Goal: Information Seeking & Learning: Compare options

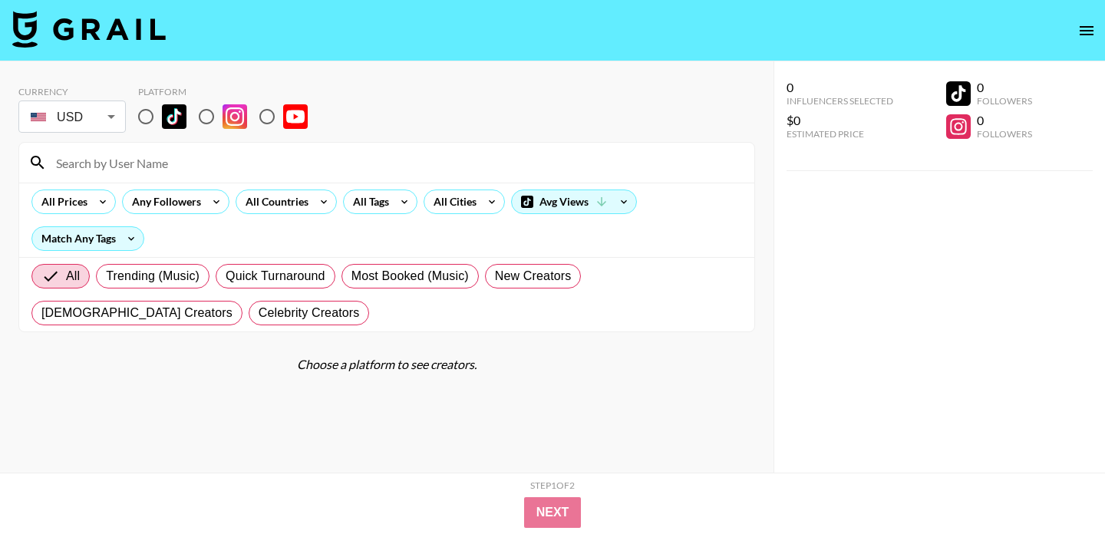
click at [460, 222] on div "All Prices Any Followers All Countries All Tags All Cities Avg Views Match Any …" at bounding box center [386, 220] width 735 height 74
click at [460, 210] on div "All Cities" at bounding box center [451, 201] width 55 height 23
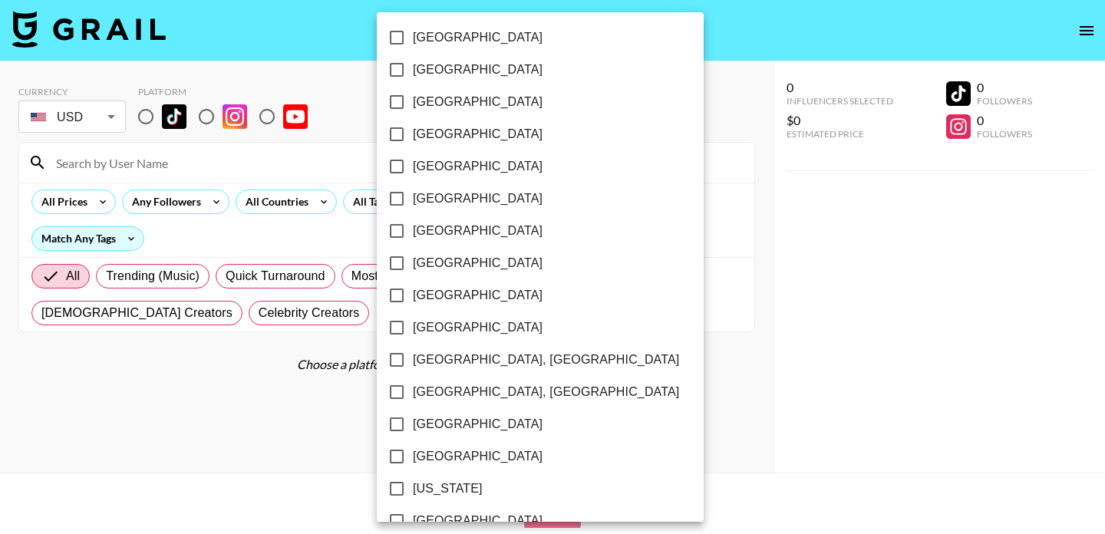
scroll to position [1221, 0]
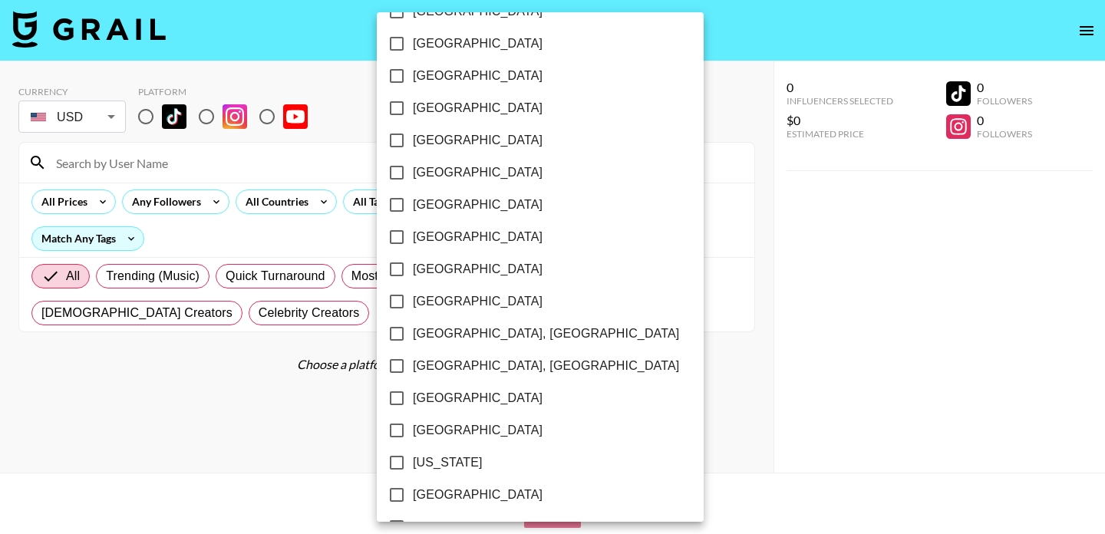
click at [397, 403] on input "[GEOGRAPHIC_DATA]" at bounding box center [396, 398] width 32 height 32
checkbox input "true"
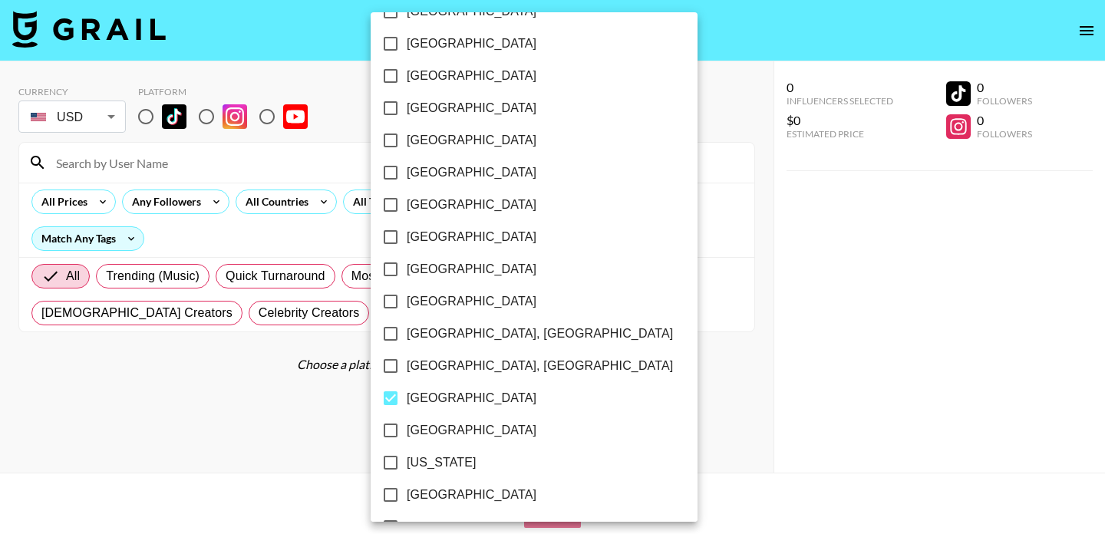
click at [660, 403] on div at bounding box center [552, 267] width 1105 height 534
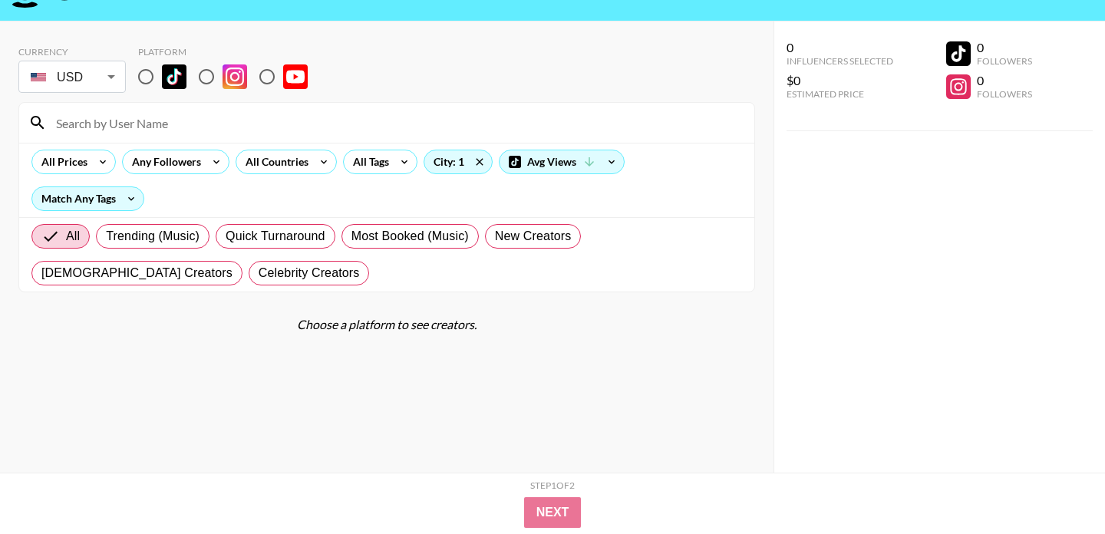
scroll to position [61, 0]
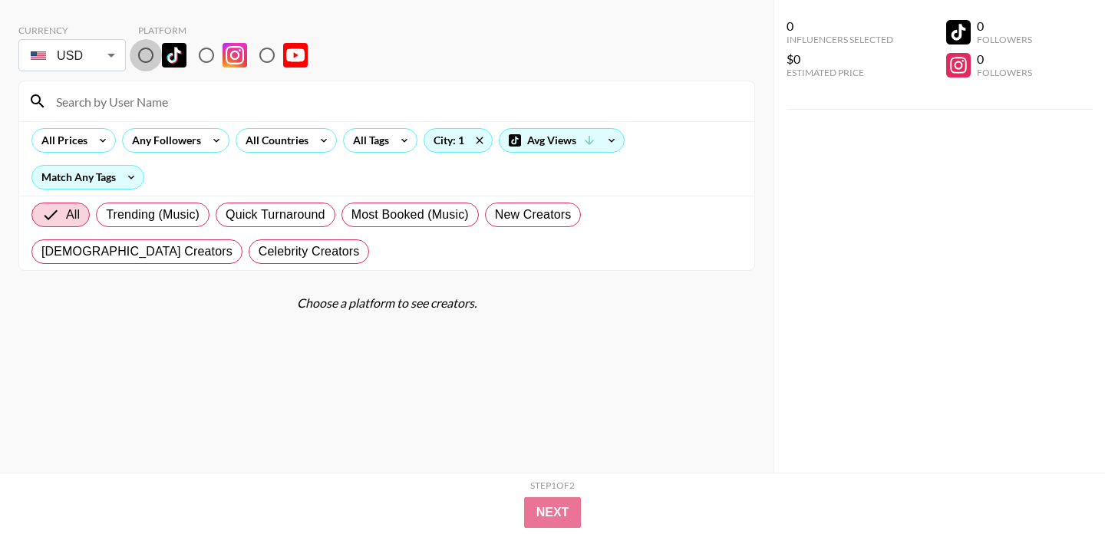
click at [142, 48] on input "radio" at bounding box center [146, 55] width 32 height 32
radio input "true"
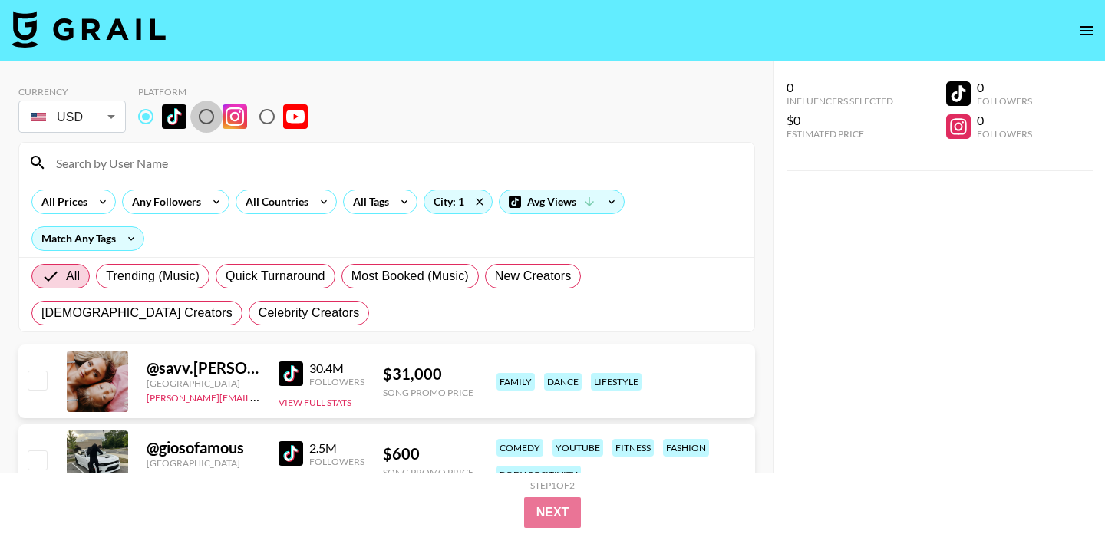
click at [213, 114] on input "radio" at bounding box center [206, 116] width 32 height 32
radio input "true"
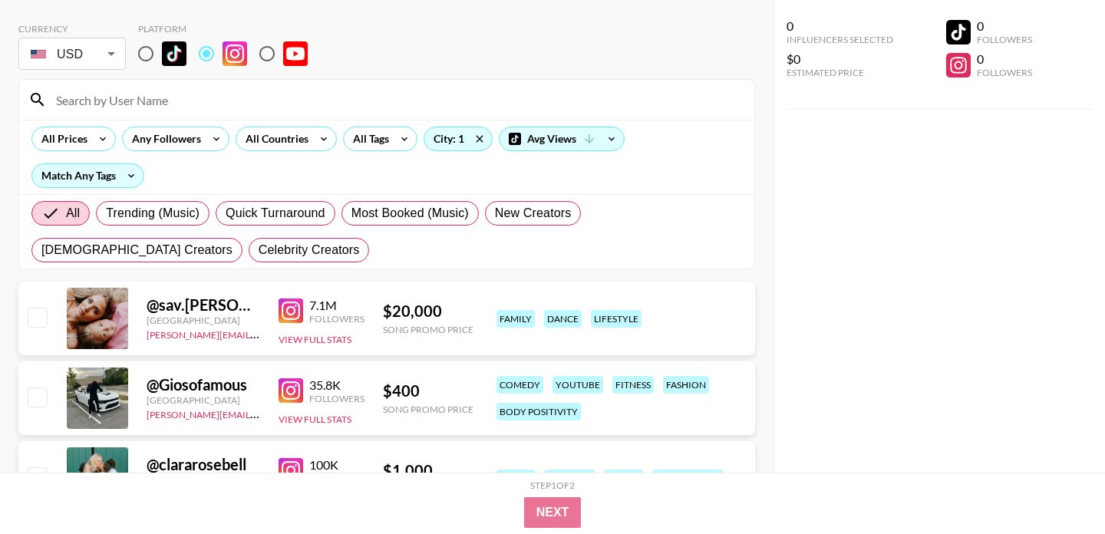
scroll to position [67, 0]
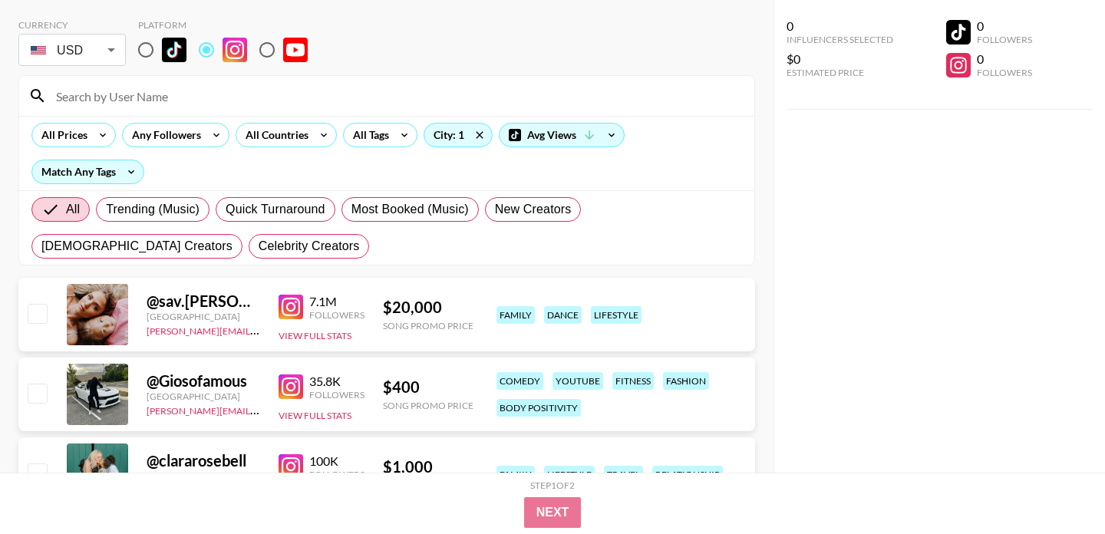
click at [142, 47] on input "radio" at bounding box center [146, 50] width 32 height 32
radio input "true"
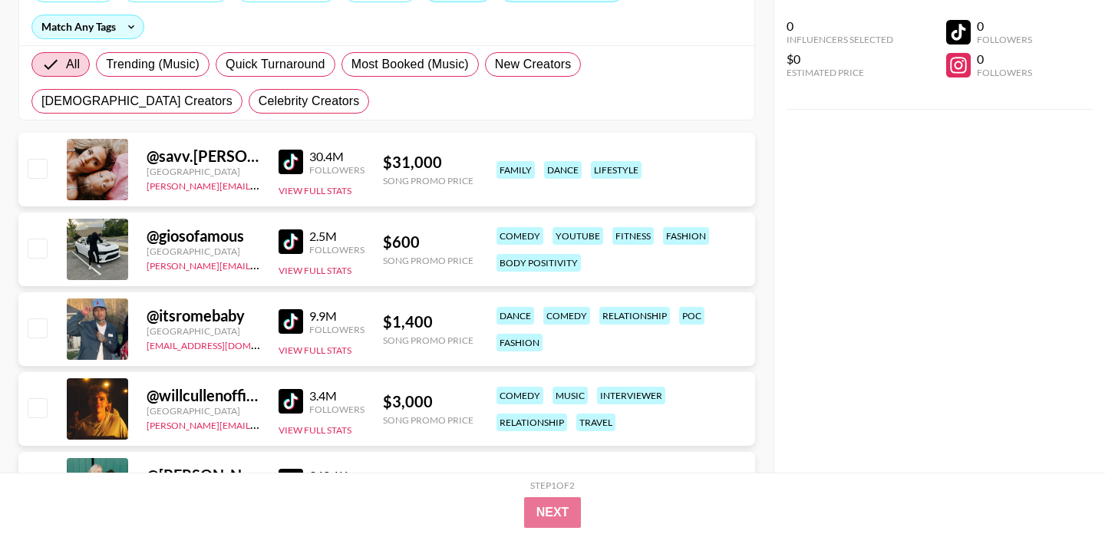
scroll to position [212, 0]
click at [291, 241] on img at bounding box center [290, 241] width 25 height 25
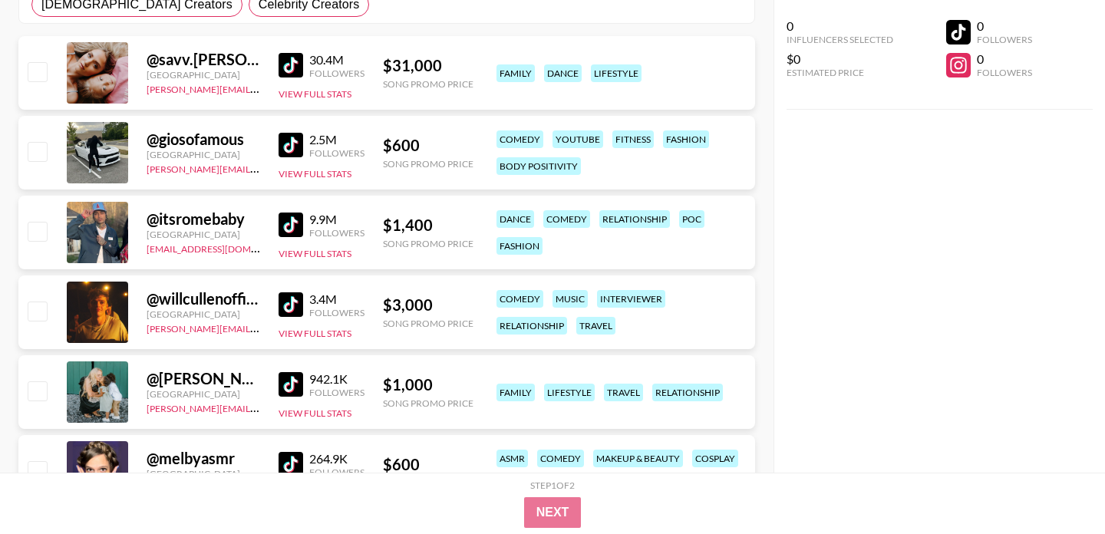
scroll to position [330, 0]
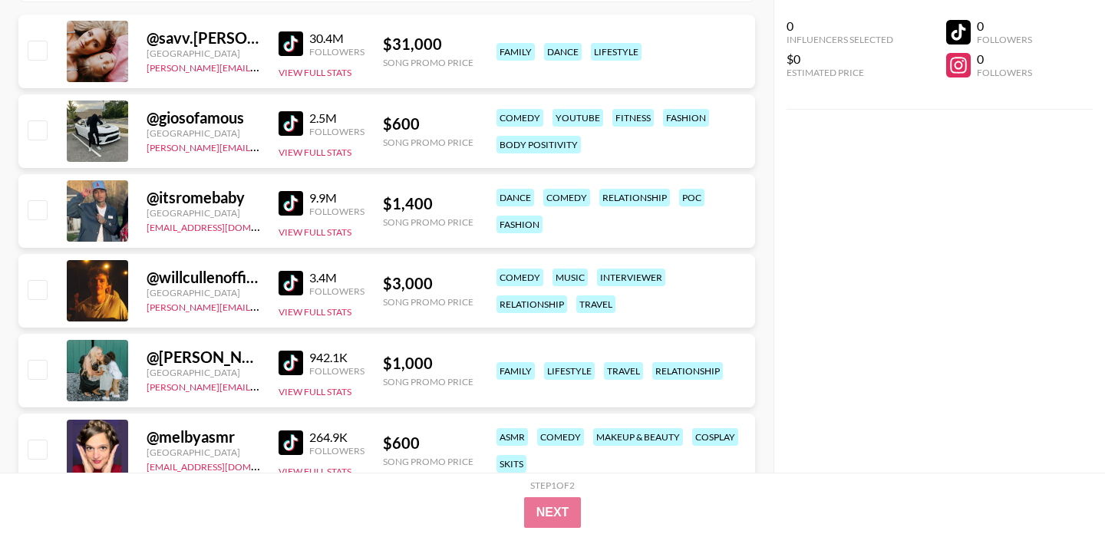
click at [285, 204] on img at bounding box center [290, 203] width 25 height 25
click at [292, 278] on img at bounding box center [290, 283] width 25 height 25
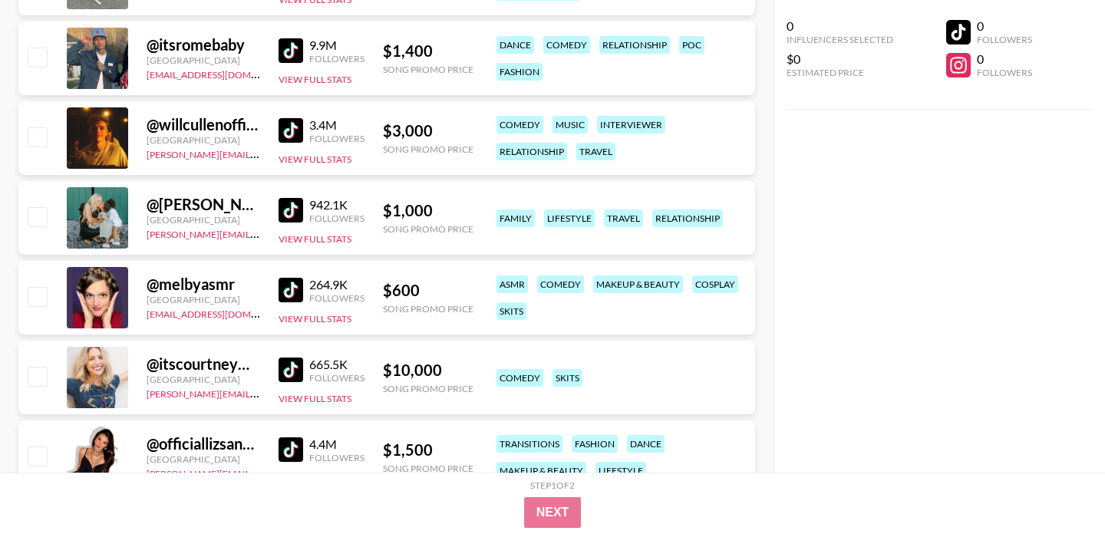
scroll to position [483, 0]
click at [290, 206] on img at bounding box center [290, 209] width 25 height 25
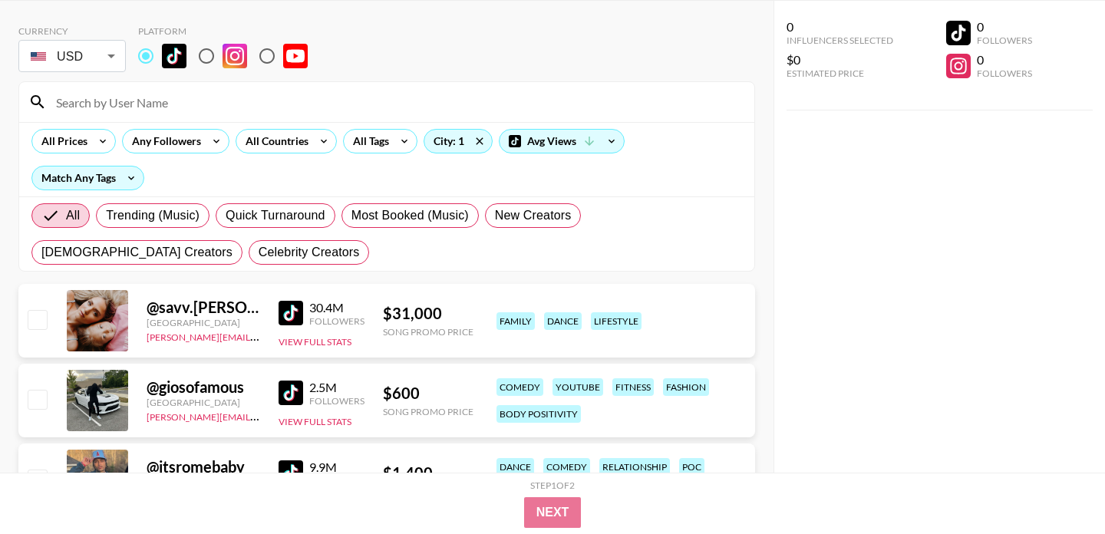
scroll to position [0, 0]
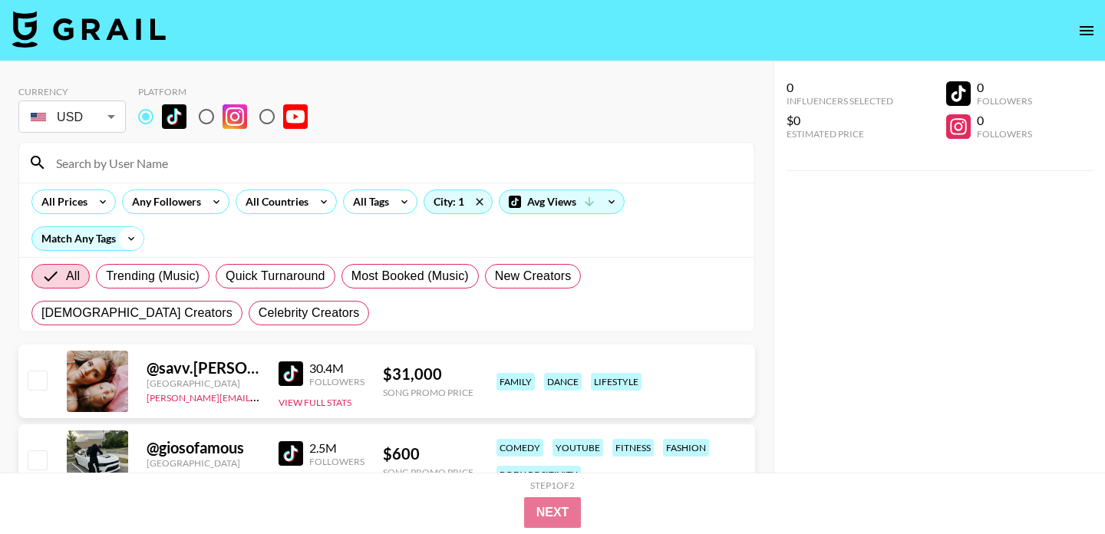
click at [121, 239] on icon at bounding box center [131, 238] width 25 height 23
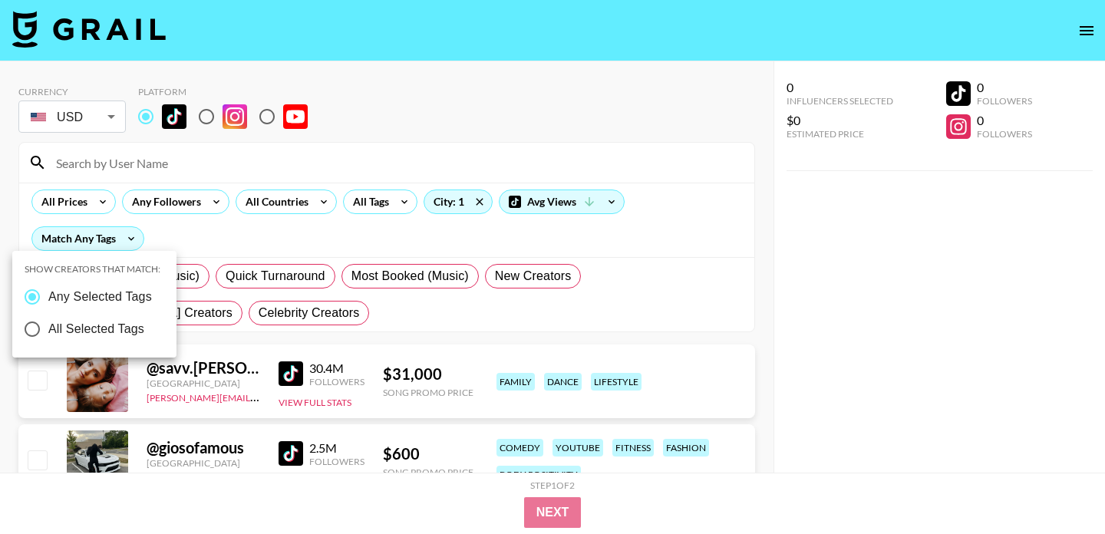
click at [123, 239] on div at bounding box center [552, 267] width 1105 height 534
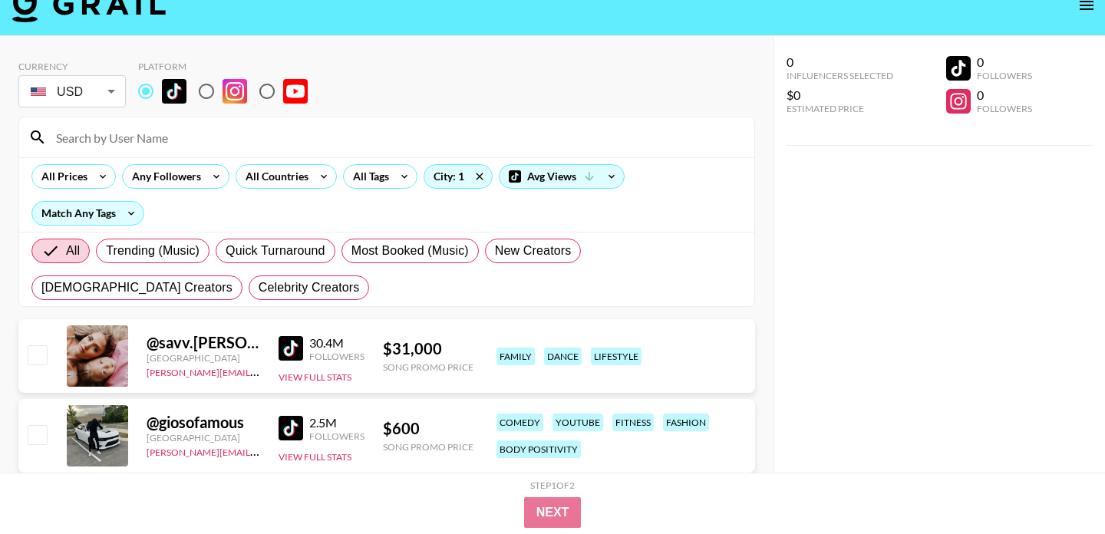
scroll to position [39, 0]
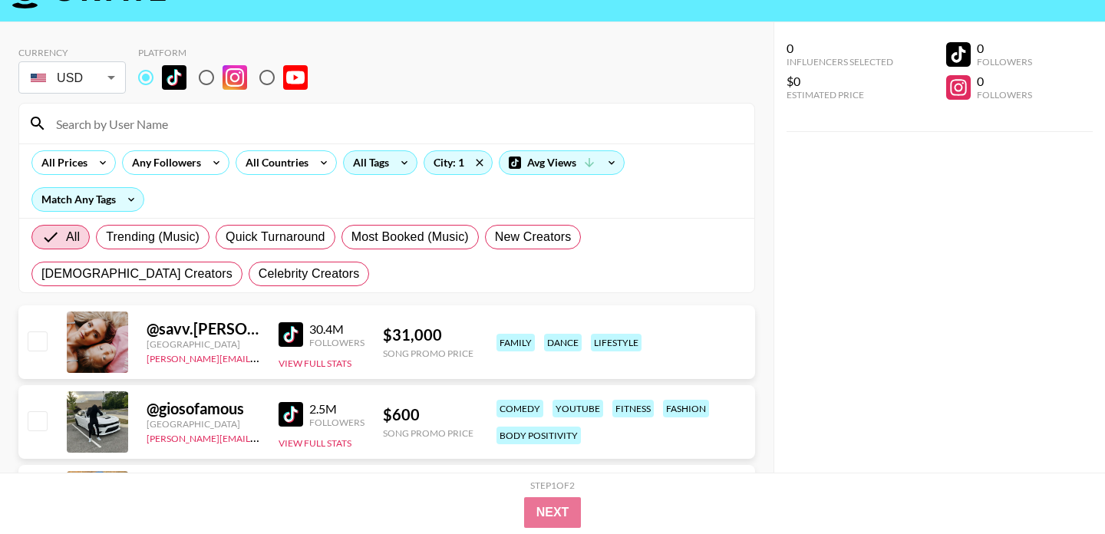
click at [387, 166] on div "All Tags" at bounding box center [368, 162] width 48 height 23
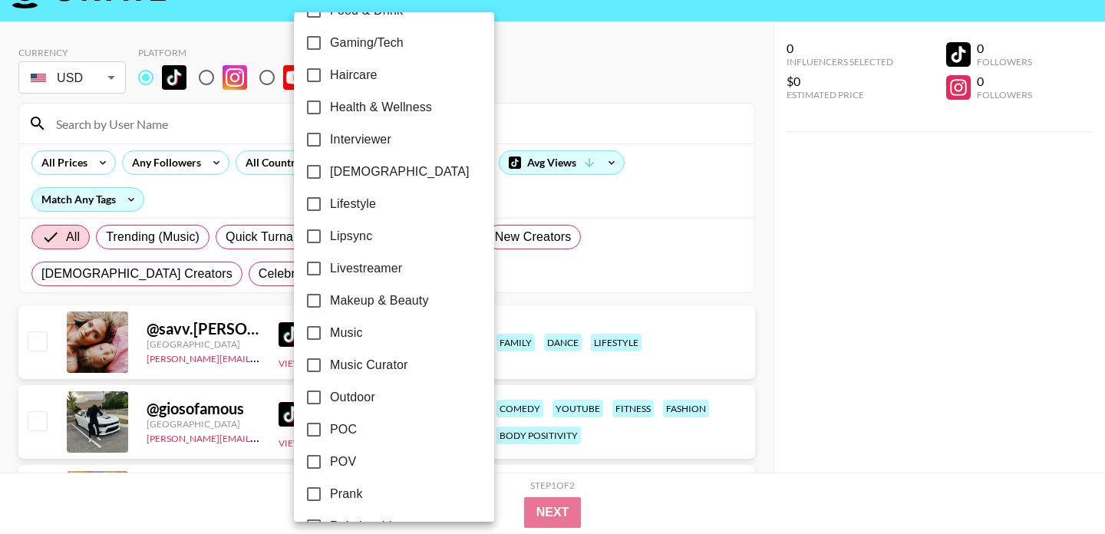
scroll to position [617, 0]
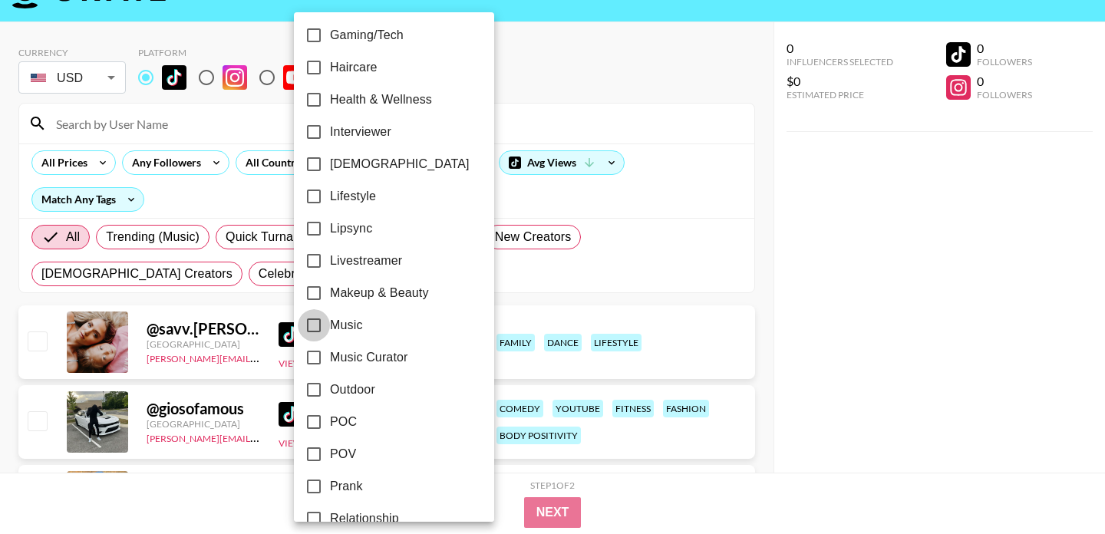
click at [311, 318] on input "Music" at bounding box center [314, 325] width 32 height 32
checkbox input "true"
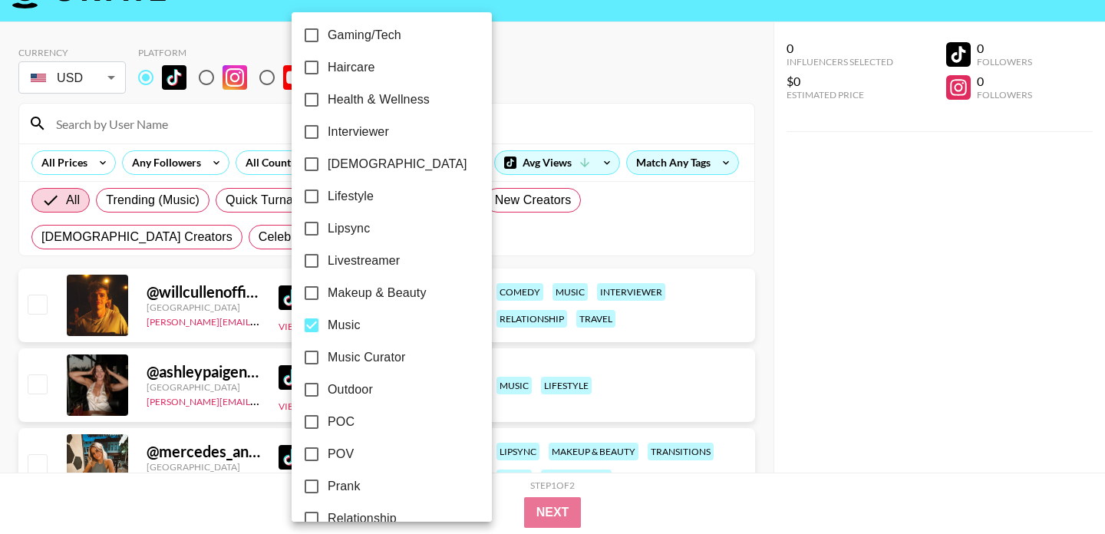
click at [540, 230] on div at bounding box center [552, 267] width 1105 height 534
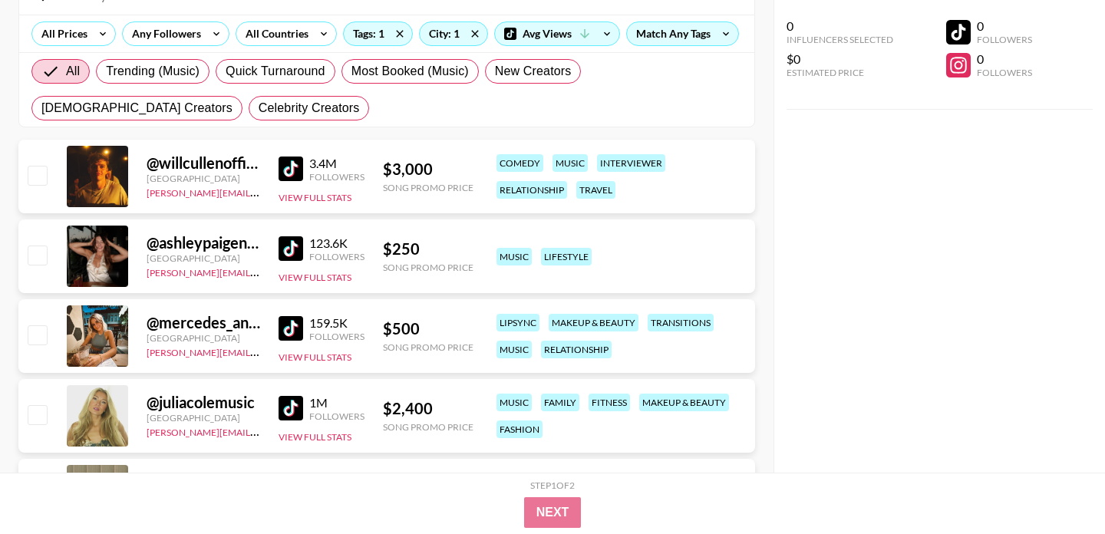
scroll to position [216, 0]
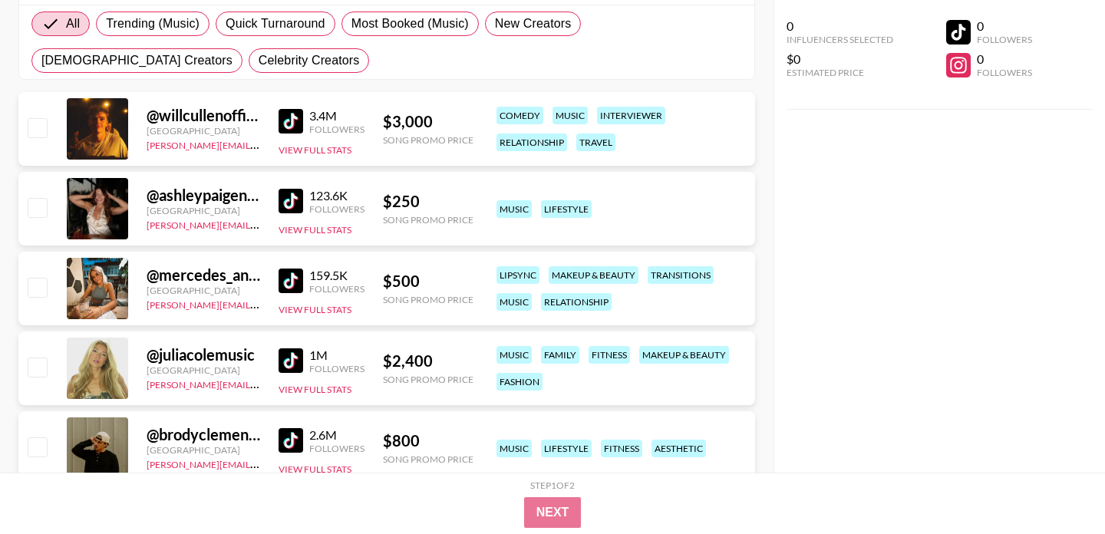
click at [292, 201] on img at bounding box center [290, 201] width 25 height 25
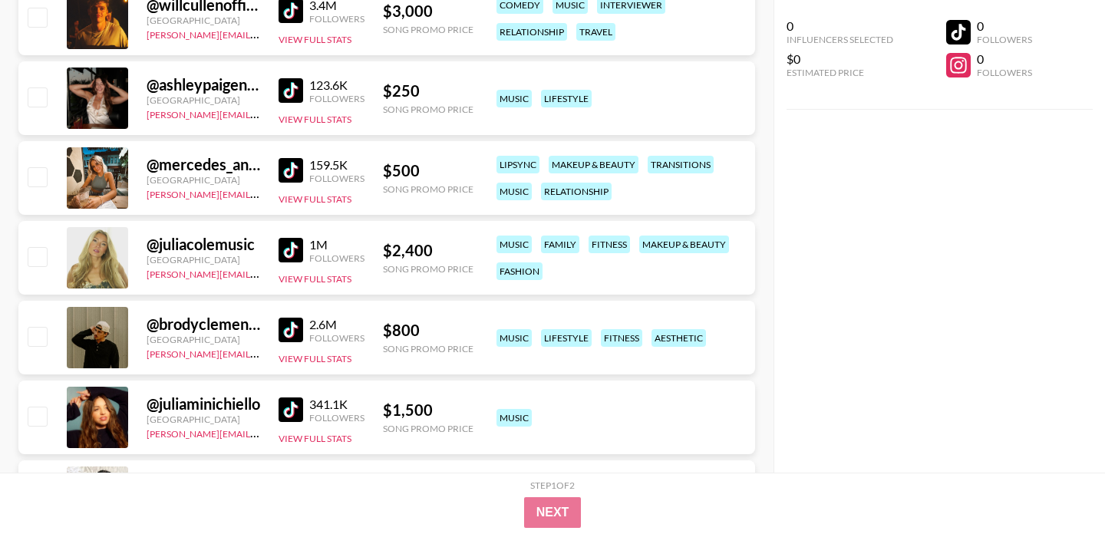
scroll to position [338, 0]
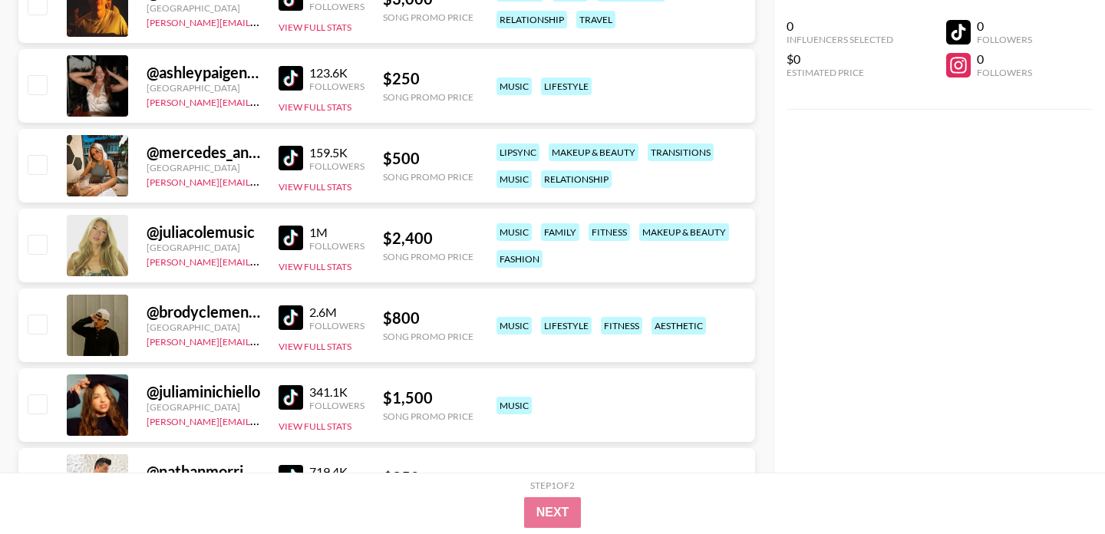
click at [285, 153] on img at bounding box center [290, 158] width 25 height 25
click at [289, 236] on img at bounding box center [290, 238] width 25 height 25
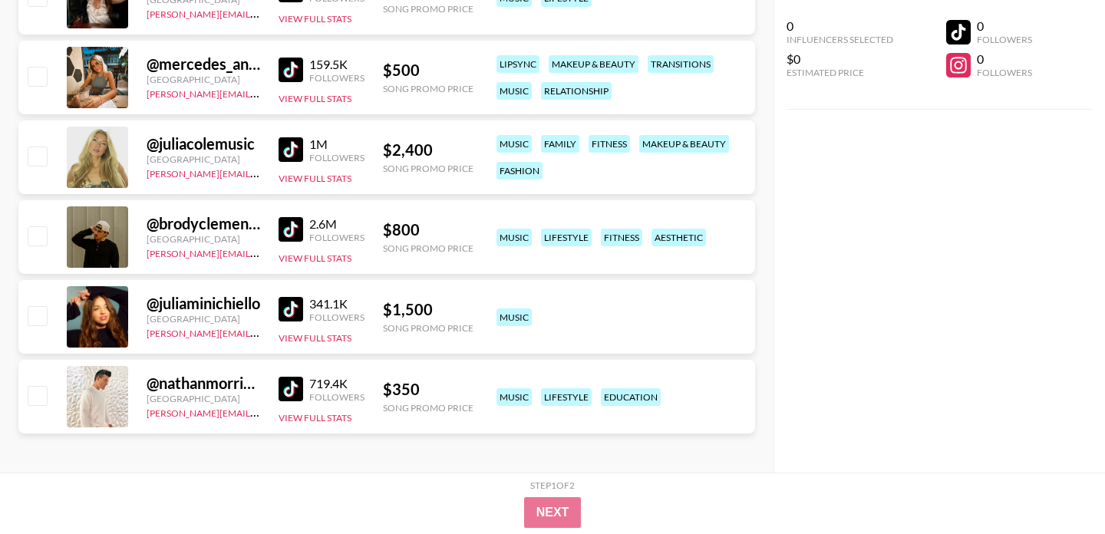
scroll to position [430, 0]
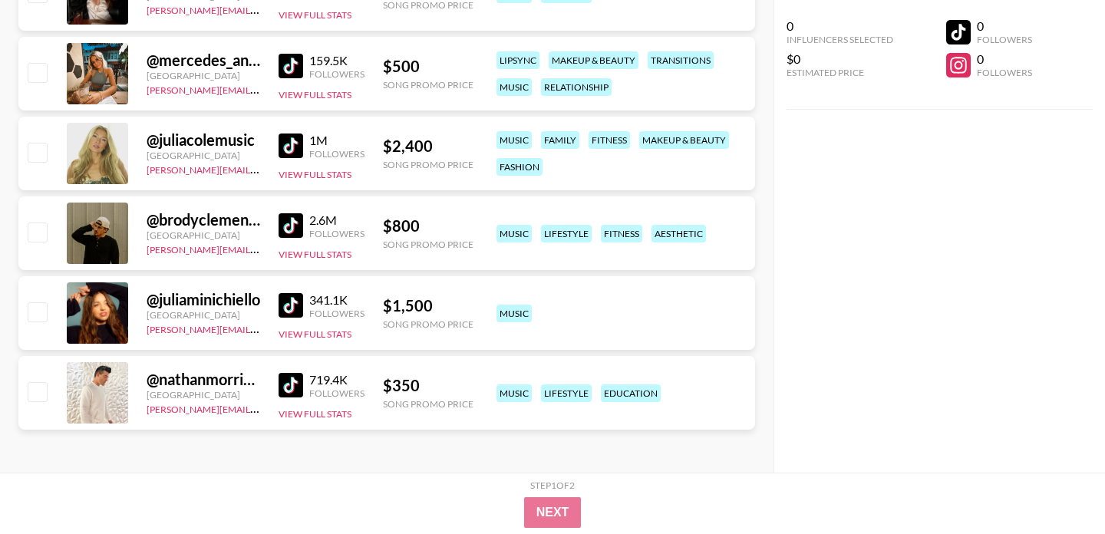
click at [285, 220] on img at bounding box center [290, 225] width 25 height 25
click at [288, 383] on img at bounding box center [290, 385] width 25 height 25
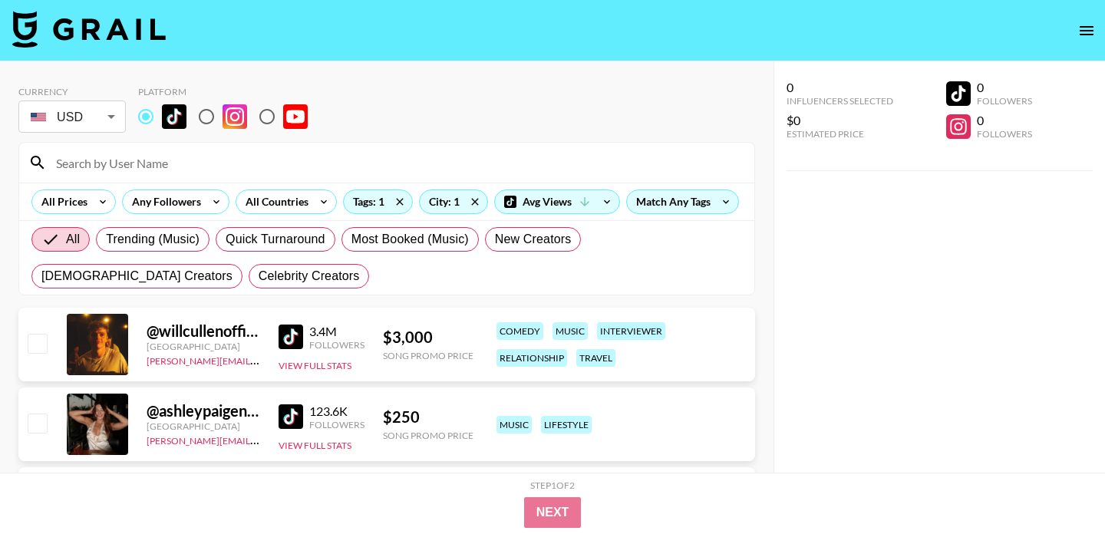
click at [479, 189] on div "City: 1" at bounding box center [453, 201] width 75 height 25
click at [452, 205] on div "City: 1" at bounding box center [454, 201] width 68 height 23
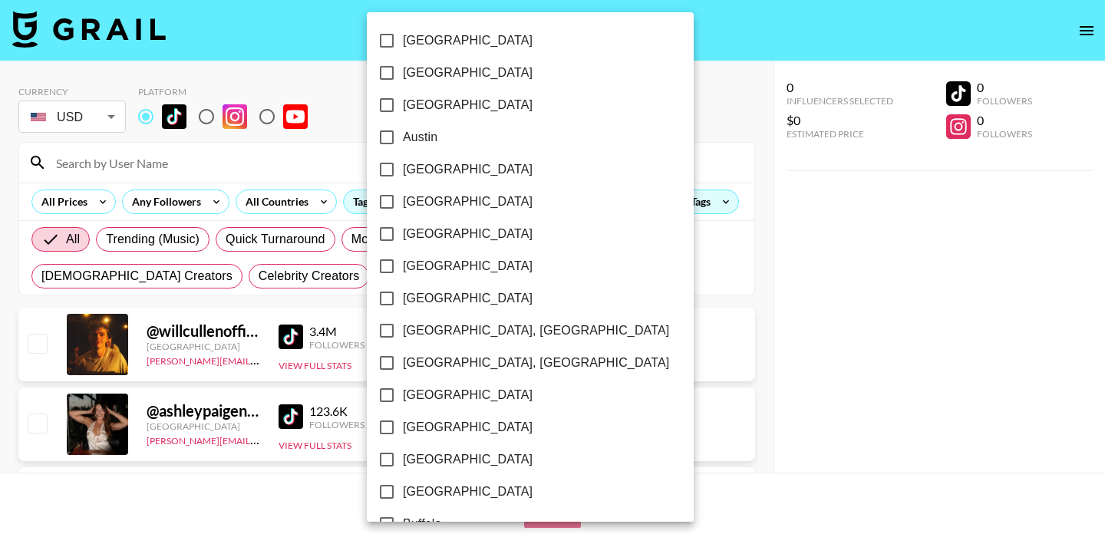
click at [393, 77] on input "[GEOGRAPHIC_DATA]" at bounding box center [386, 73] width 32 height 32
checkbox input "true"
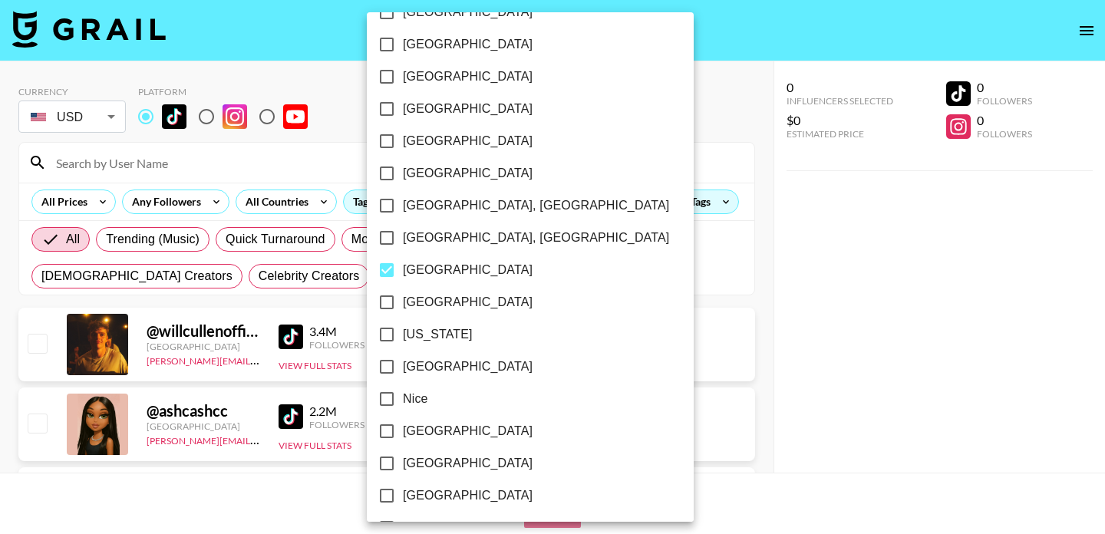
scroll to position [1378, 0]
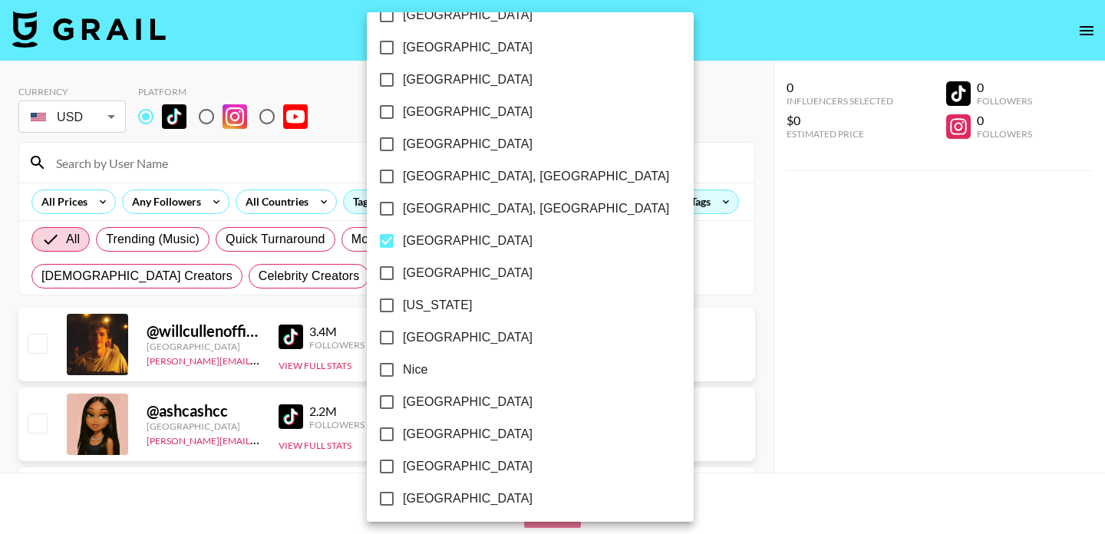
click at [392, 233] on input "[GEOGRAPHIC_DATA]" at bounding box center [386, 241] width 32 height 32
checkbox input "false"
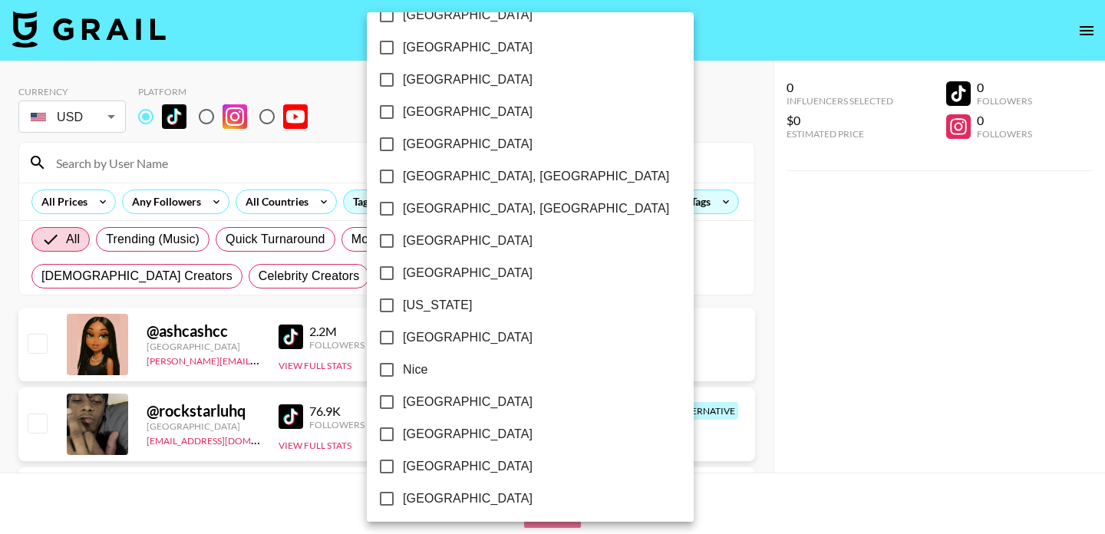
click at [710, 64] on div at bounding box center [552, 267] width 1105 height 534
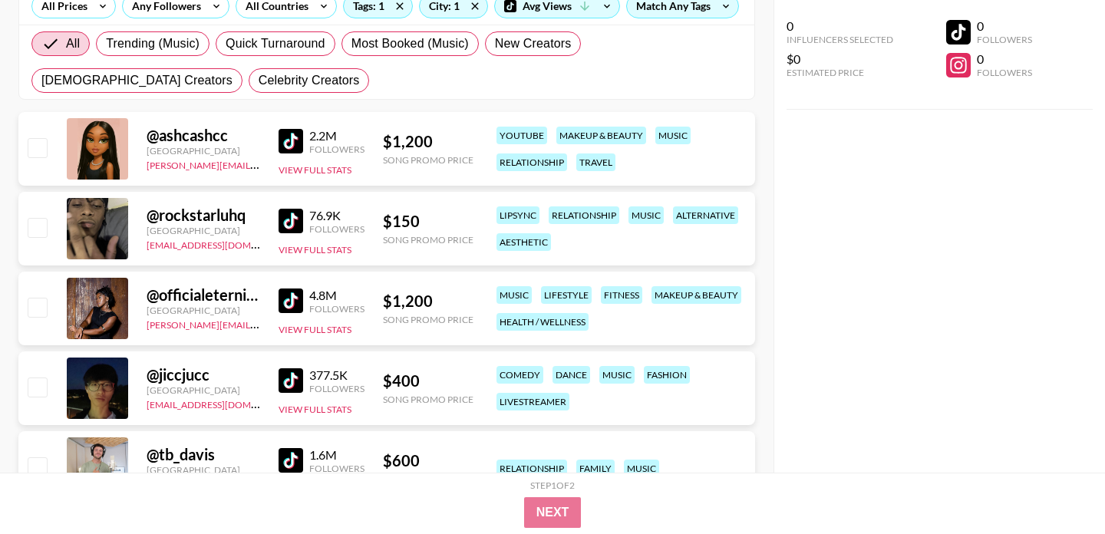
scroll to position [59, 0]
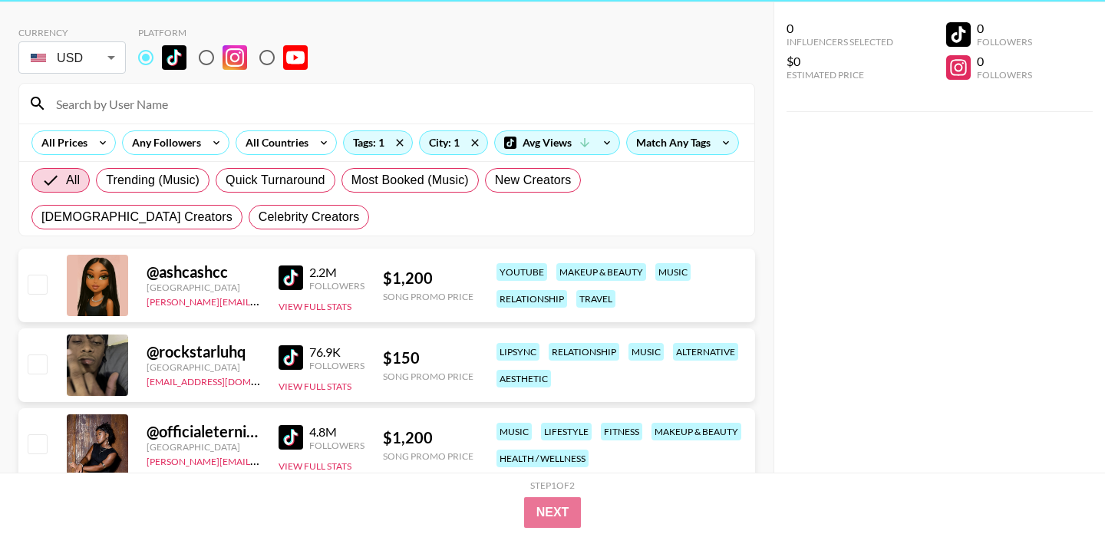
click at [293, 275] on img at bounding box center [290, 277] width 25 height 25
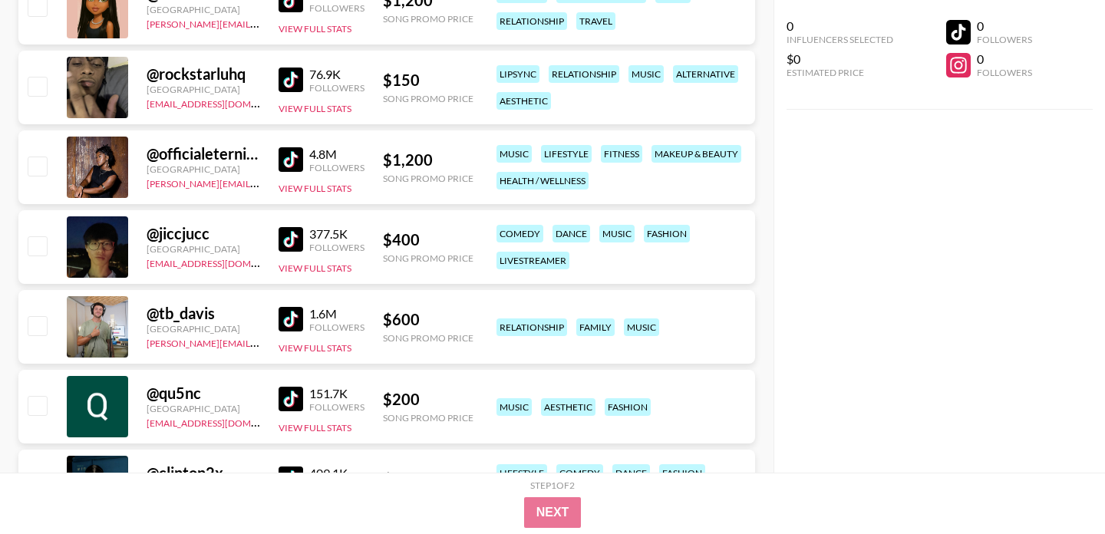
scroll to position [362, 0]
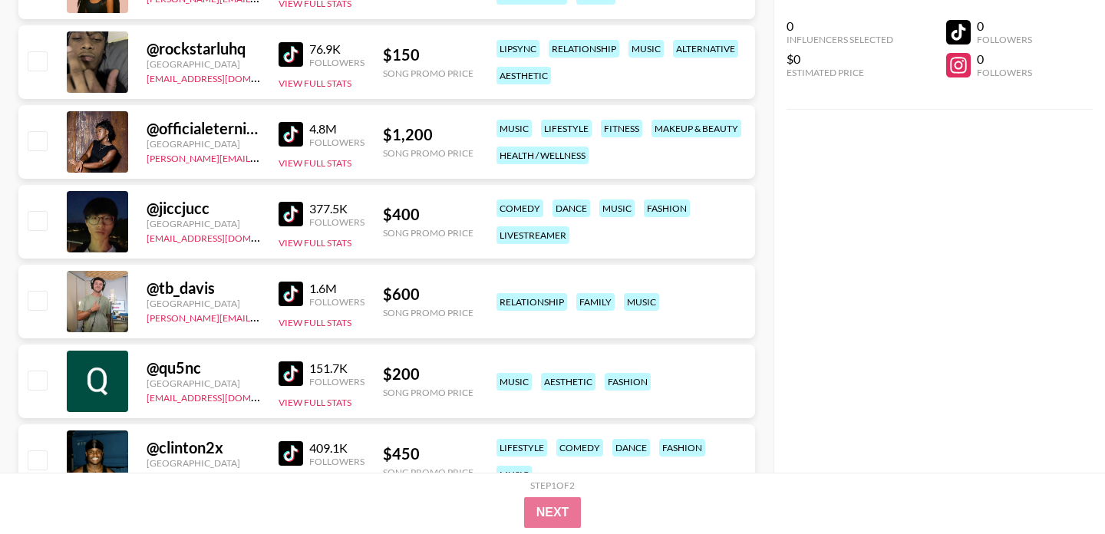
click at [292, 291] on img at bounding box center [290, 294] width 25 height 25
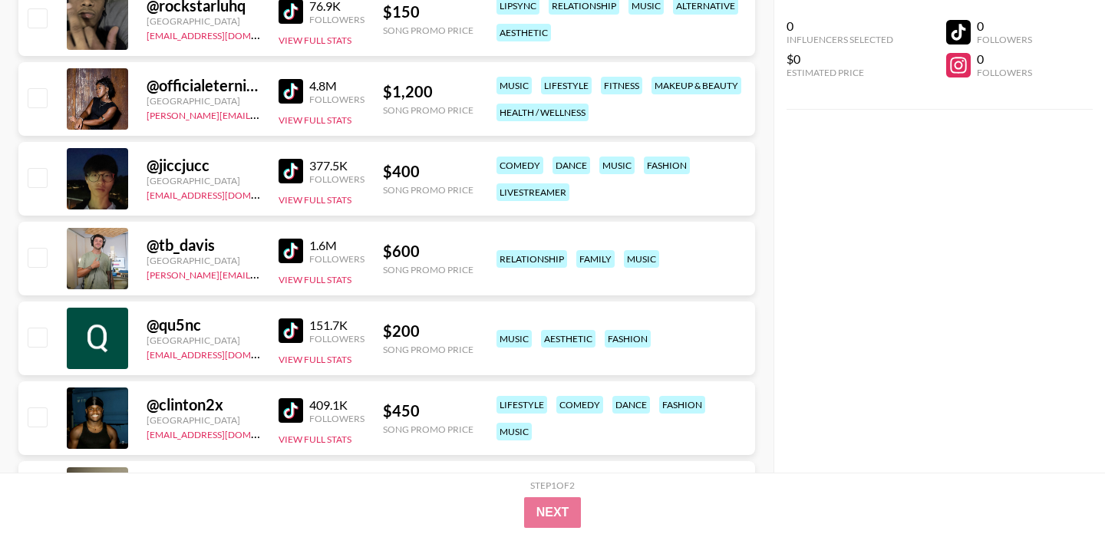
scroll to position [473, 0]
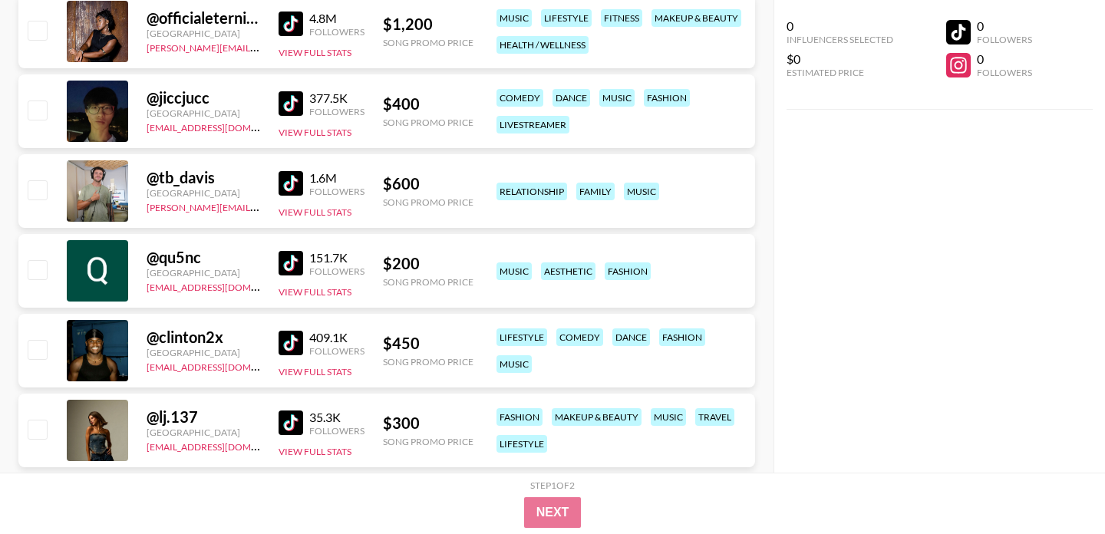
click at [297, 261] on img at bounding box center [290, 263] width 25 height 25
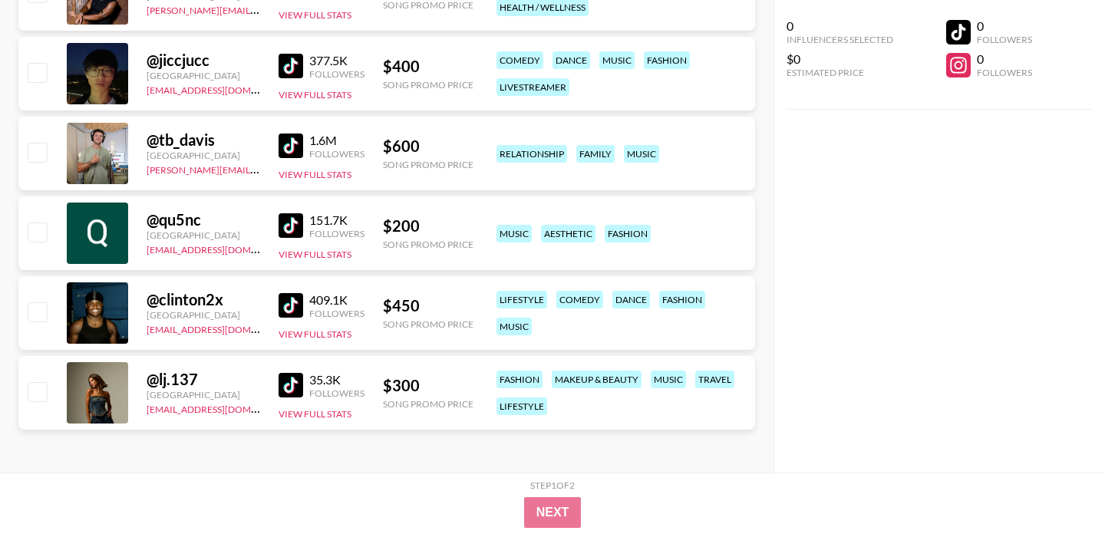
click at [294, 303] on img at bounding box center [290, 305] width 25 height 25
click at [291, 374] on img at bounding box center [290, 385] width 25 height 25
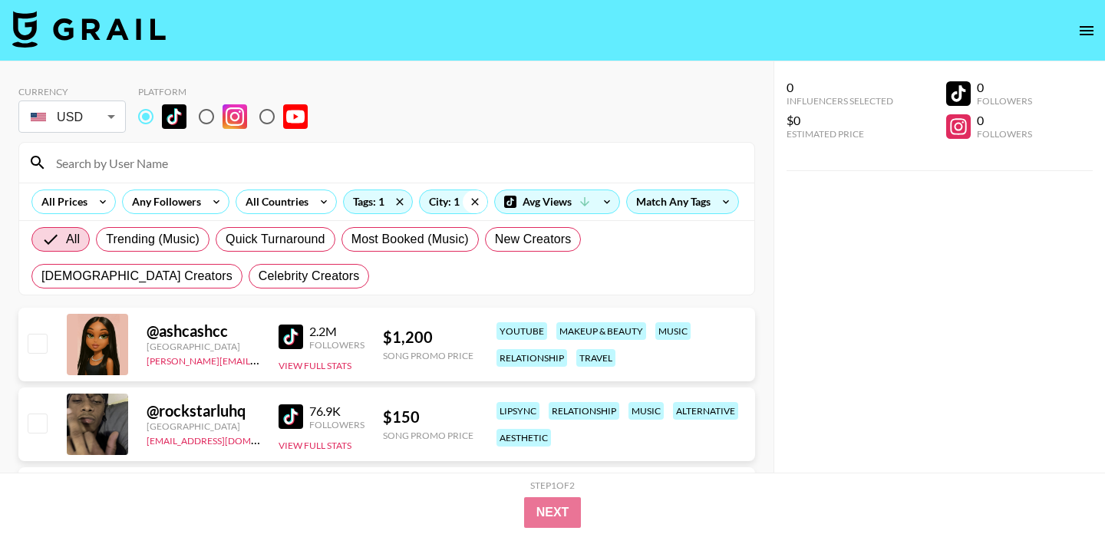
click at [464, 201] on icon at bounding box center [475, 201] width 25 height 23
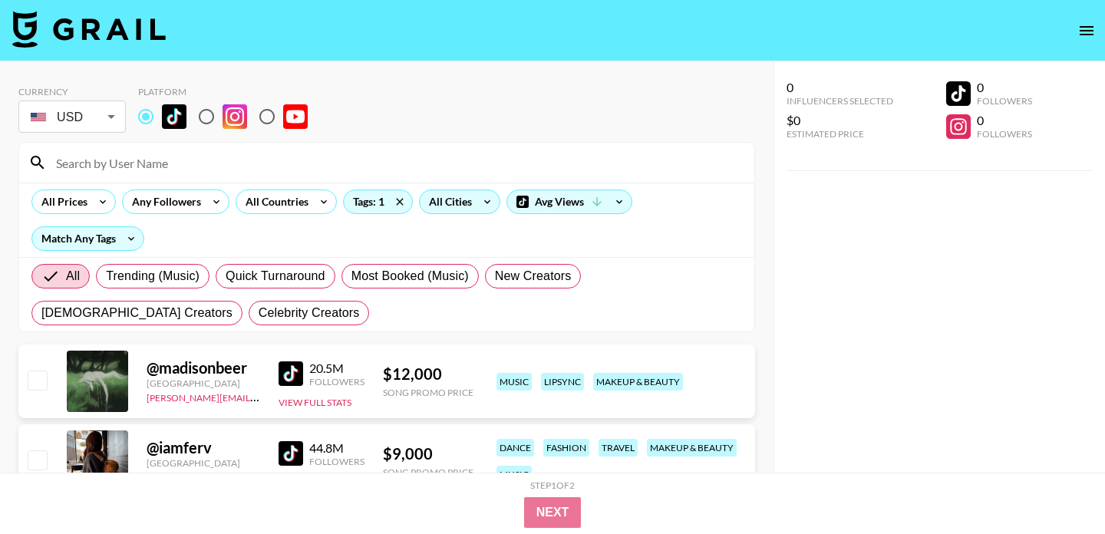
click at [476, 202] on icon at bounding box center [487, 201] width 25 height 23
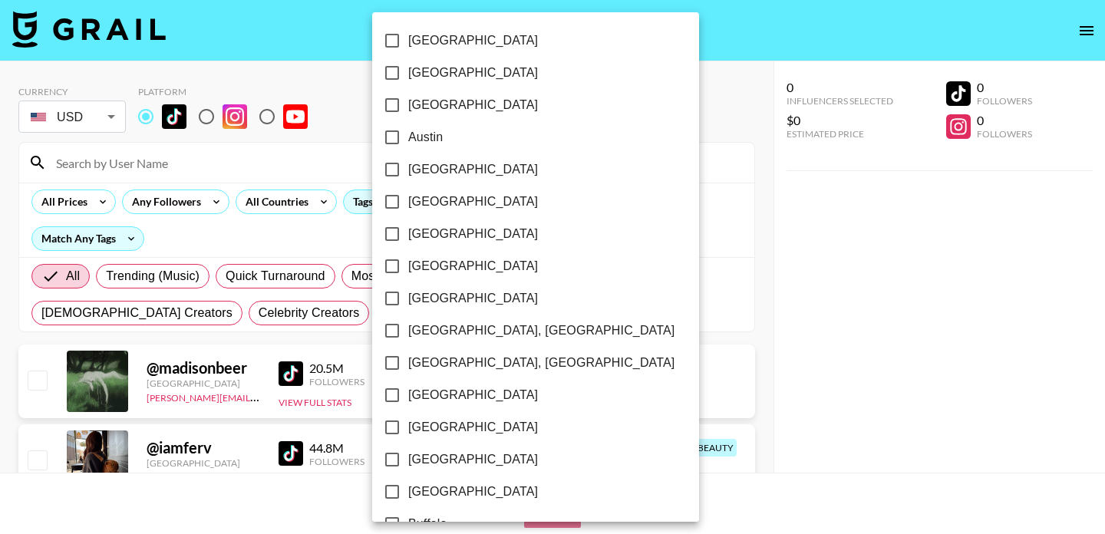
click at [395, 137] on input "Austin" at bounding box center [392, 137] width 32 height 32
checkbox input "true"
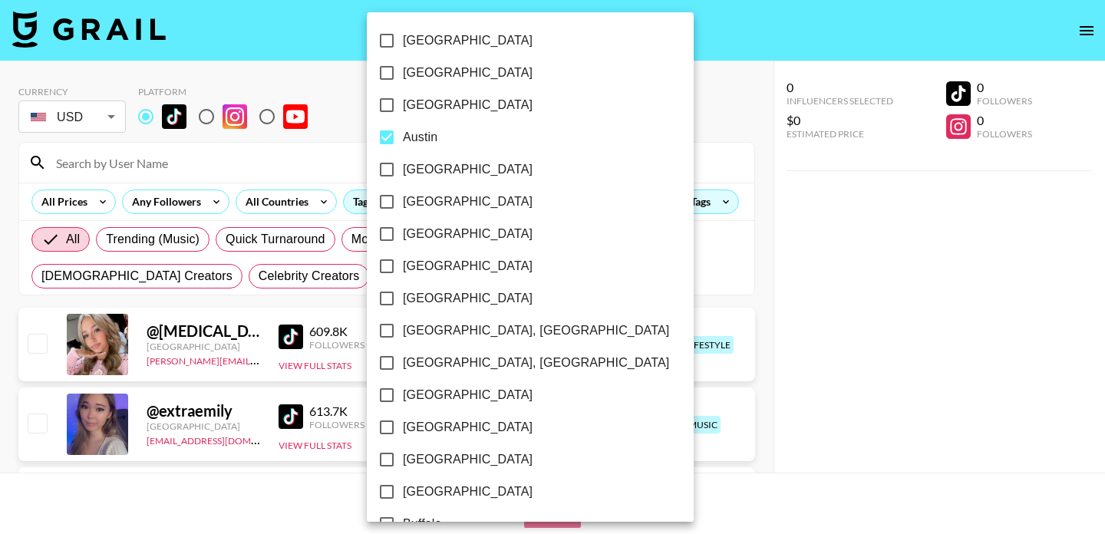
click at [568, 108] on div at bounding box center [552, 267] width 1105 height 534
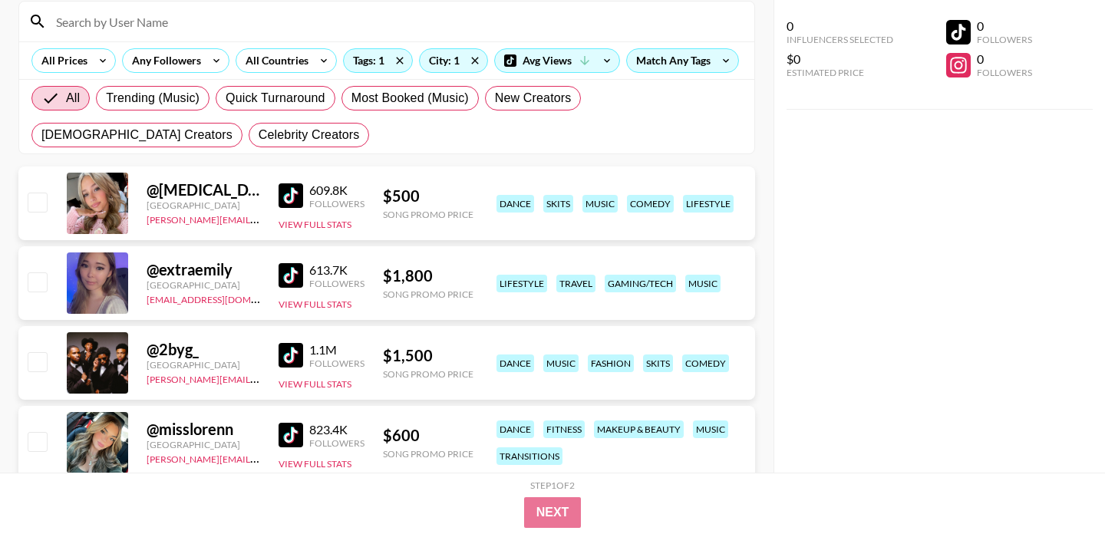
scroll to position [180, 0]
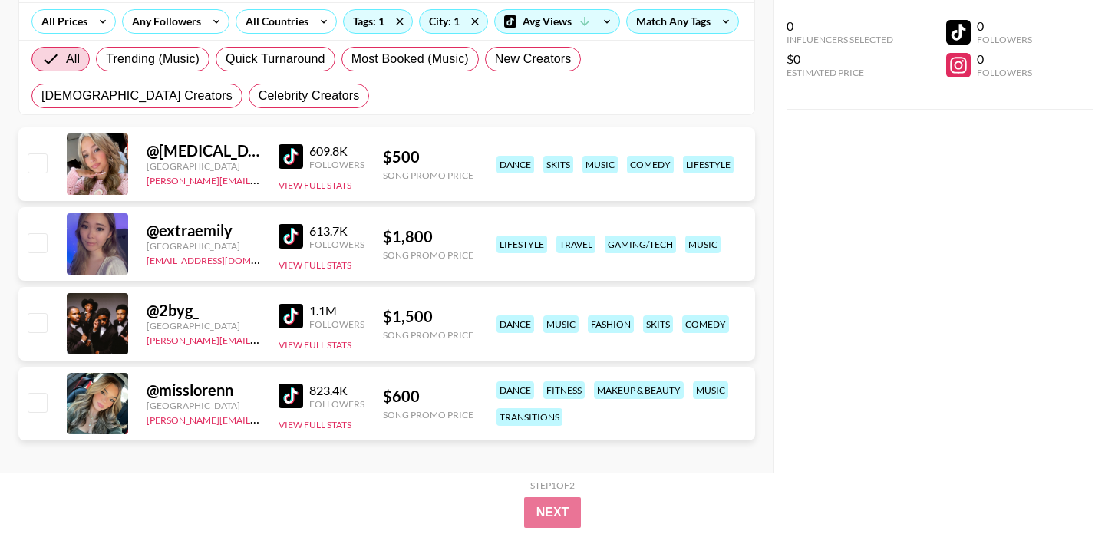
click at [288, 153] on img at bounding box center [290, 156] width 25 height 25
click at [290, 242] on img at bounding box center [290, 236] width 25 height 25
click at [324, 268] on button "View Full Stats" at bounding box center [314, 265] width 73 height 12
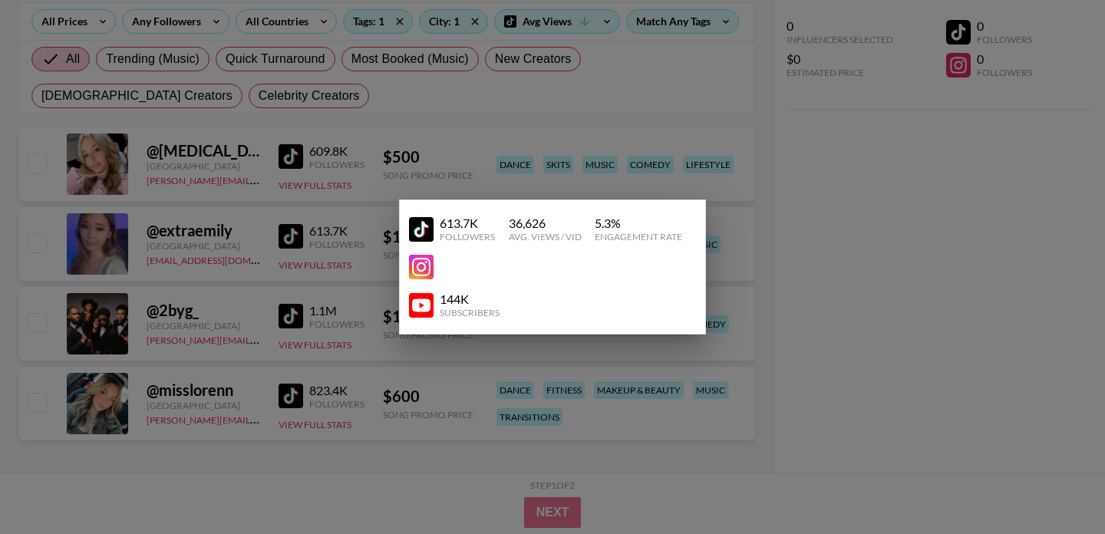
click at [311, 213] on div at bounding box center [552, 267] width 1105 height 534
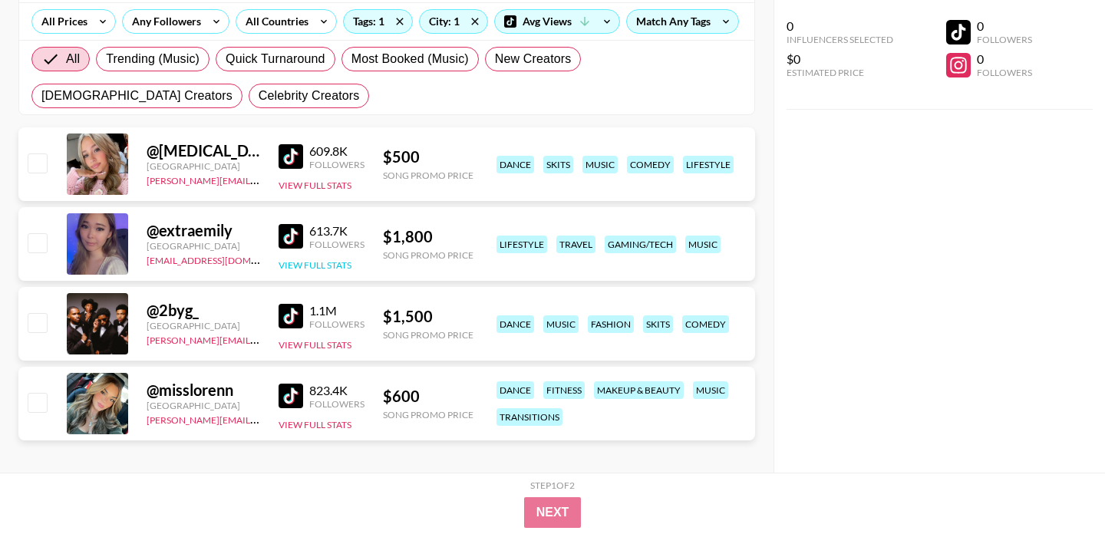
scroll to position [191, 0]
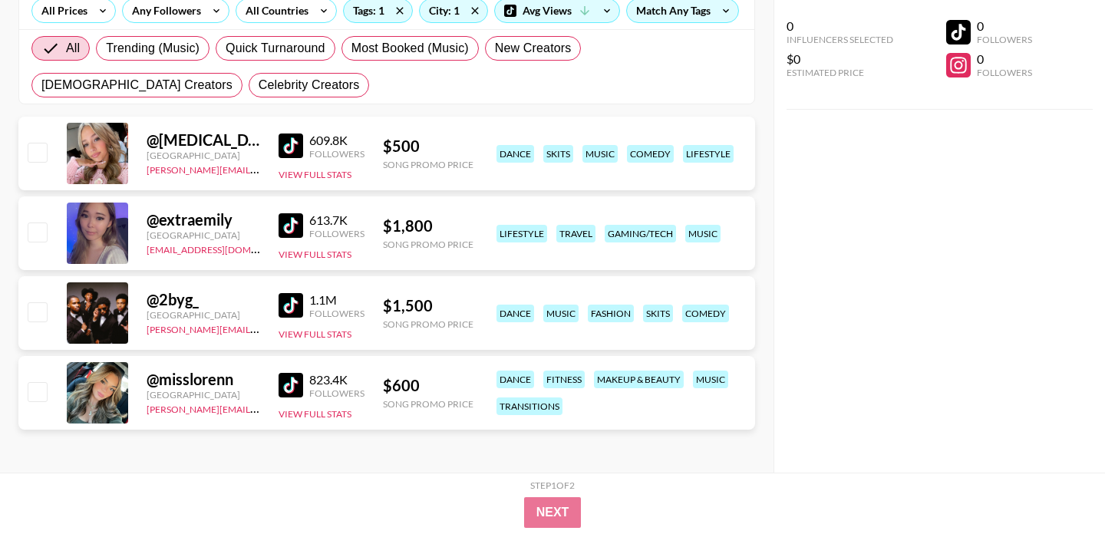
click at [298, 295] on img at bounding box center [290, 305] width 25 height 25
click at [291, 380] on img at bounding box center [290, 385] width 25 height 25
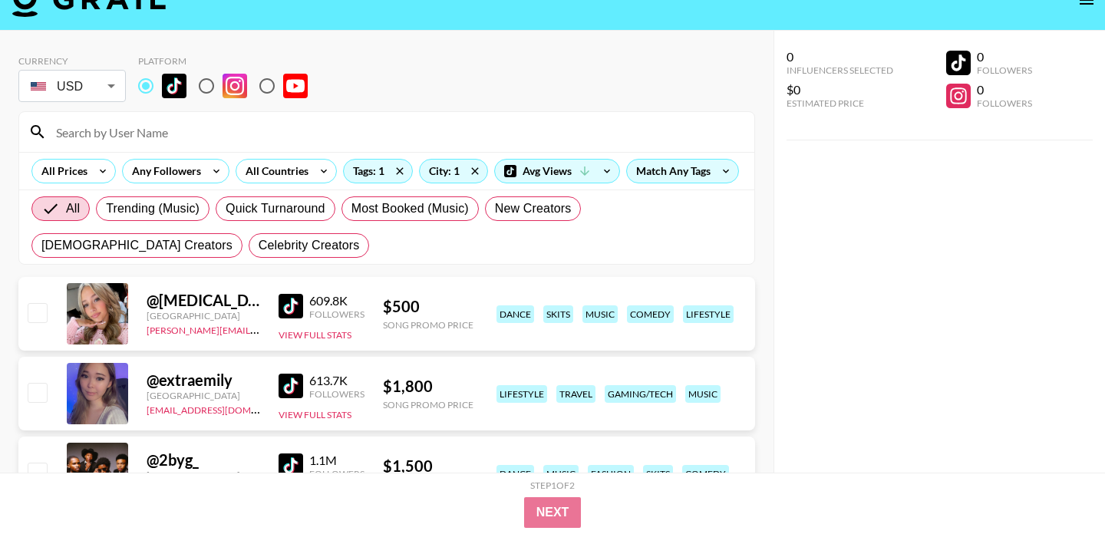
scroll to position [0, 0]
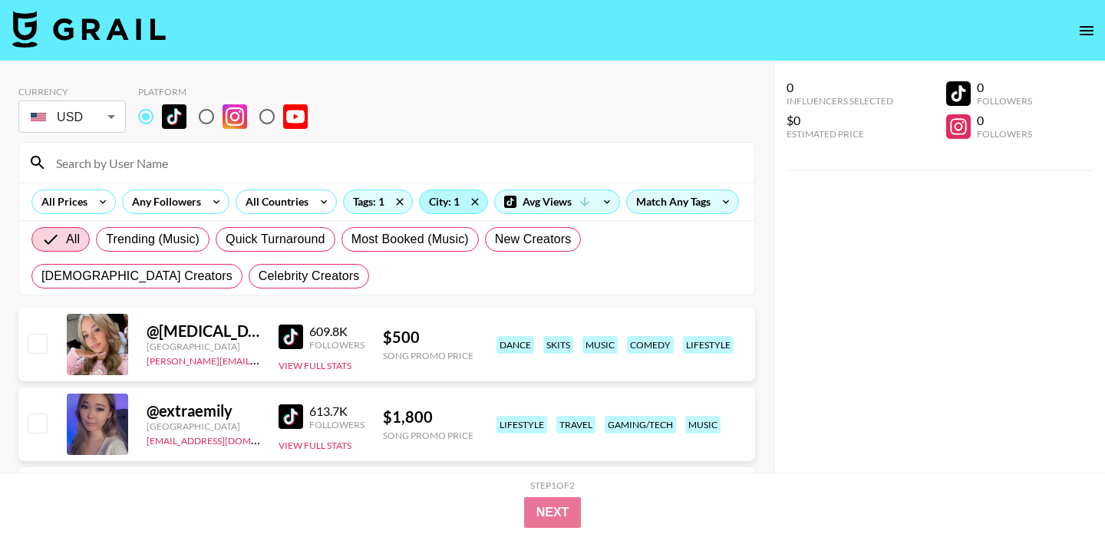
click at [443, 206] on div "City: 1" at bounding box center [454, 201] width 68 height 23
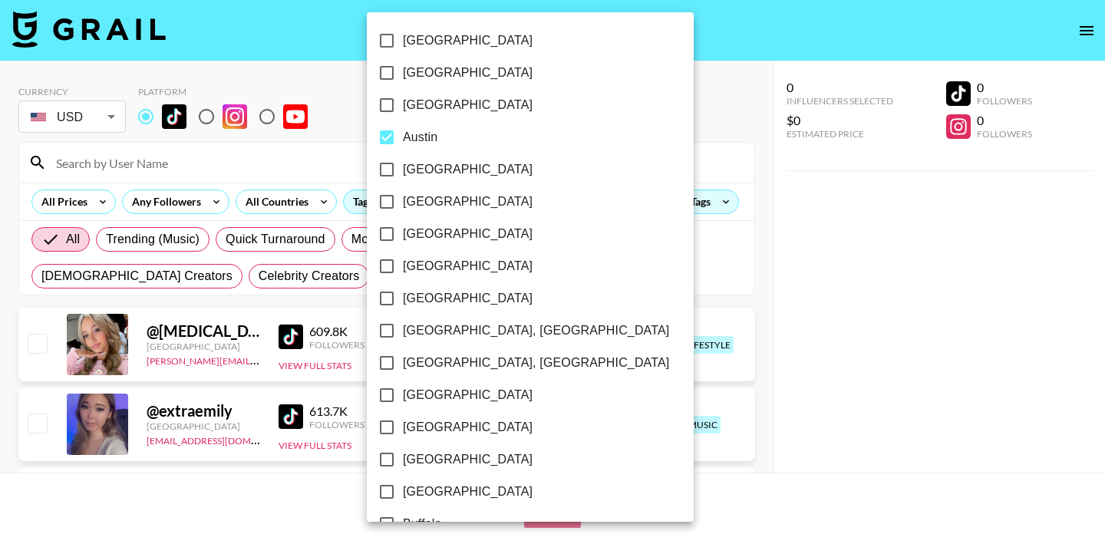
click at [387, 130] on input "Austin" at bounding box center [386, 137] width 32 height 32
checkbox input "false"
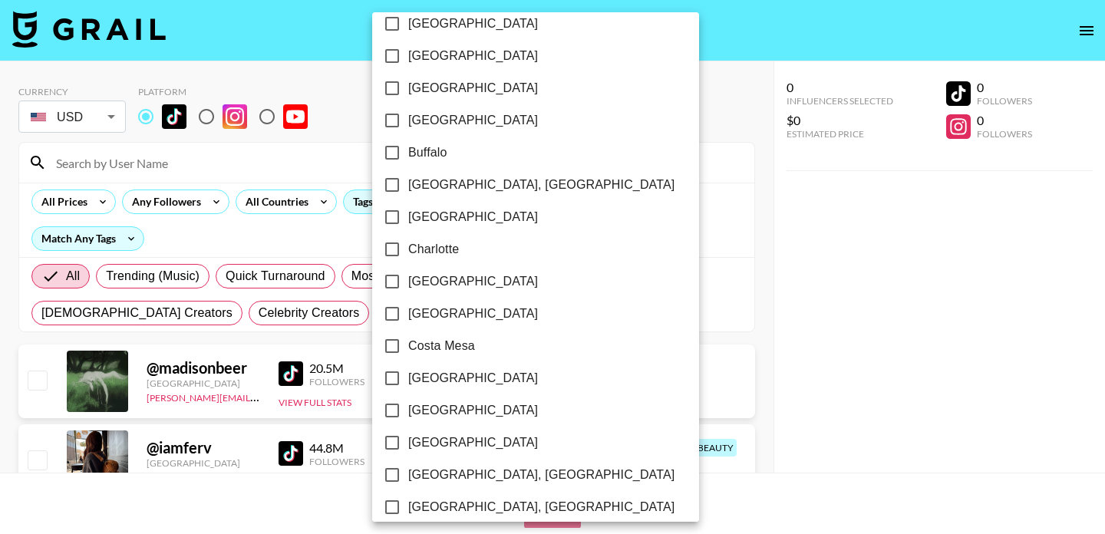
scroll to position [523, 0]
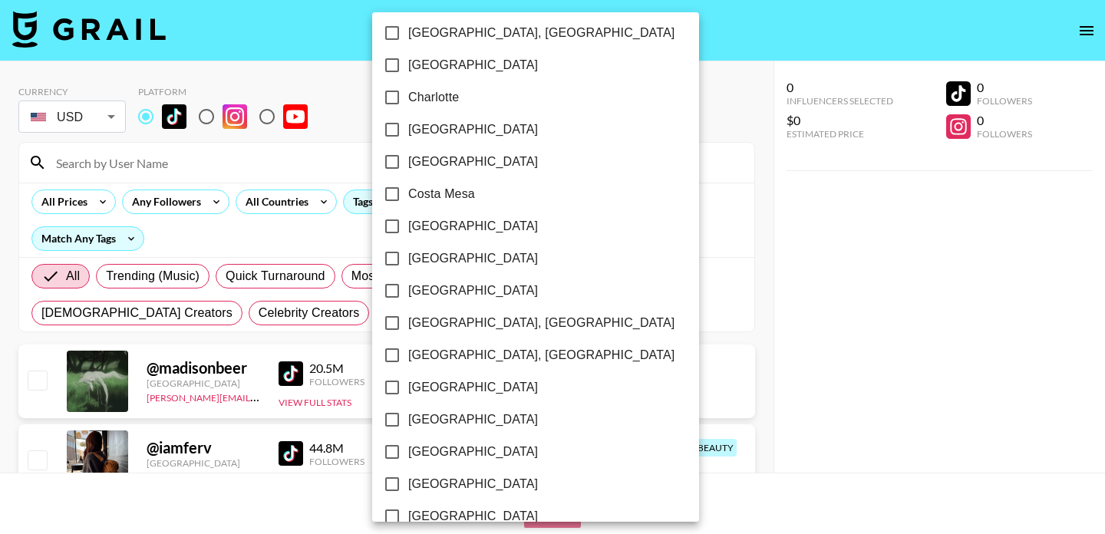
click at [393, 225] on input "[GEOGRAPHIC_DATA]" at bounding box center [392, 226] width 32 height 32
checkbox input "true"
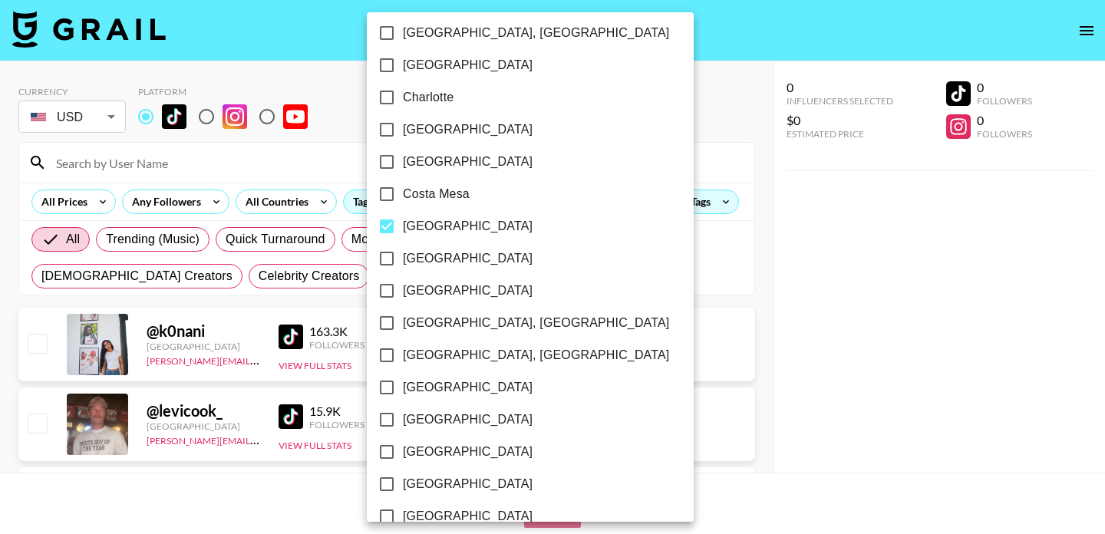
click at [284, 284] on div at bounding box center [552, 267] width 1105 height 534
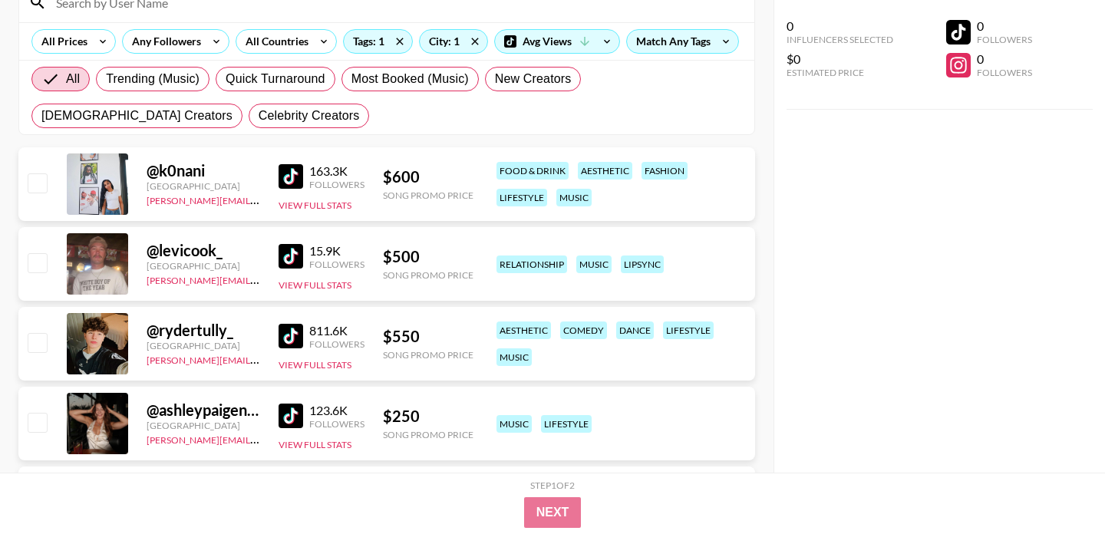
scroll to position [170, 0]
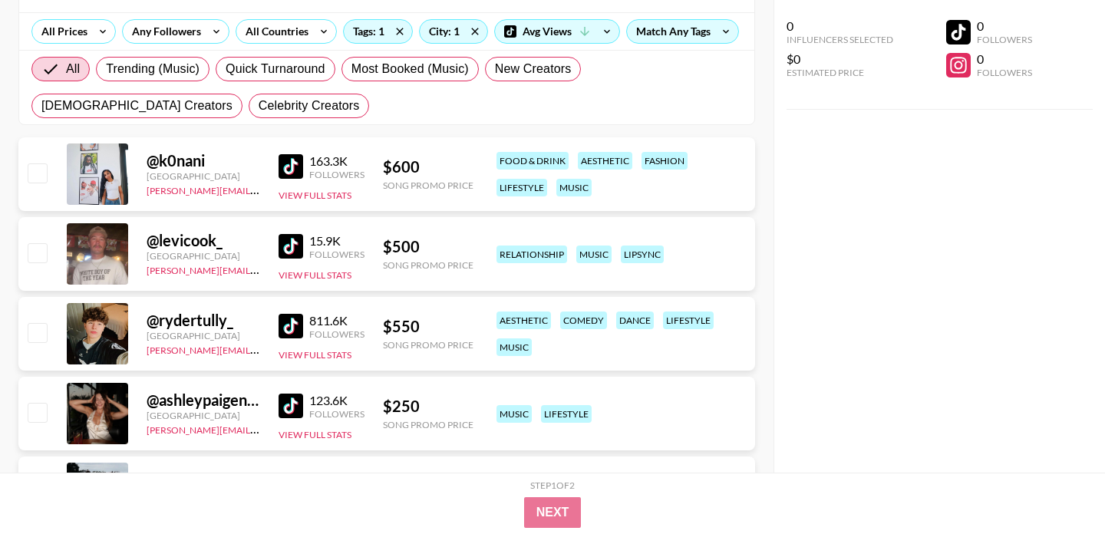
click at [291, 166] on img at bounding box center [290, 166] width 25 height 25
click at [288, 242] on img at bounding box center [290, 246] width 25 height 25
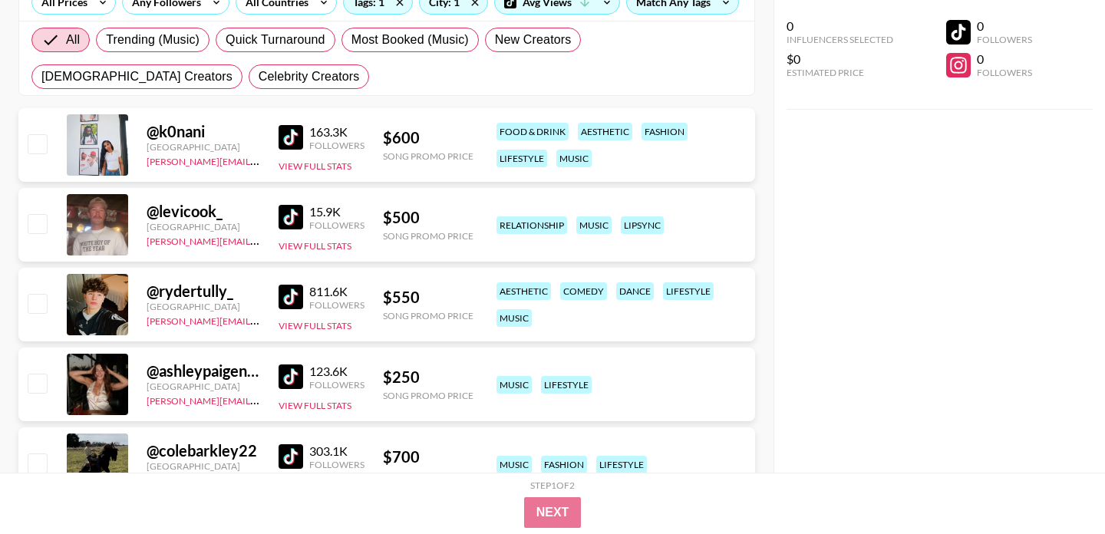
scroll to position [221, 0]
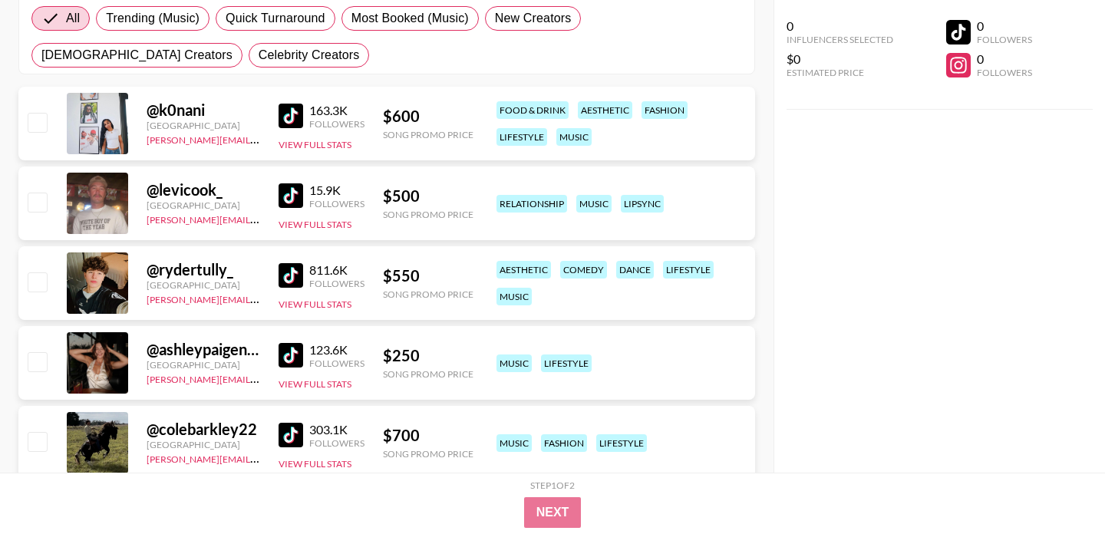
click at [291, 274] on img at bounding box center [290, 275] width 25 height 25
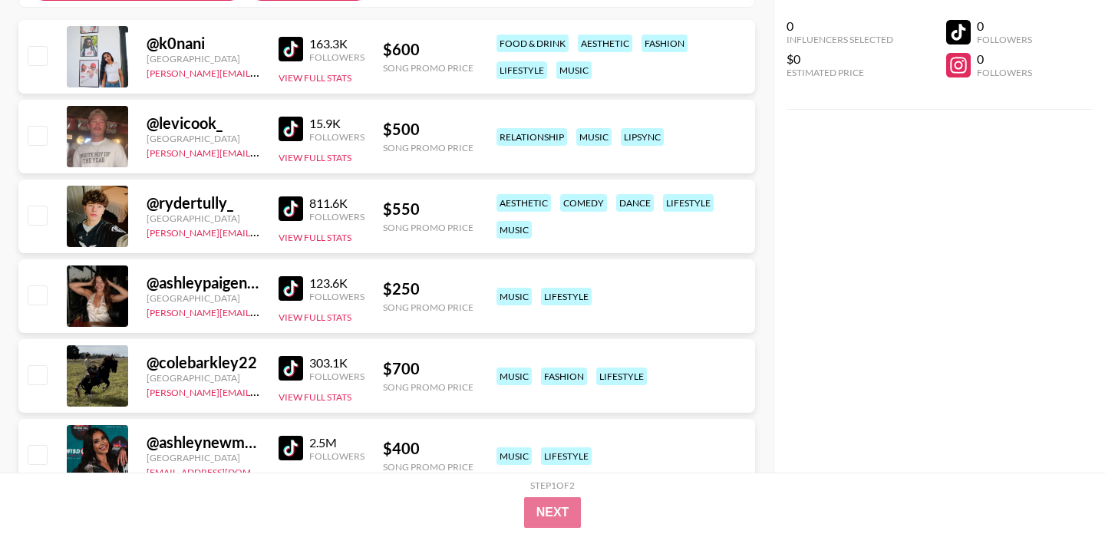
scroll to position [387, 0]
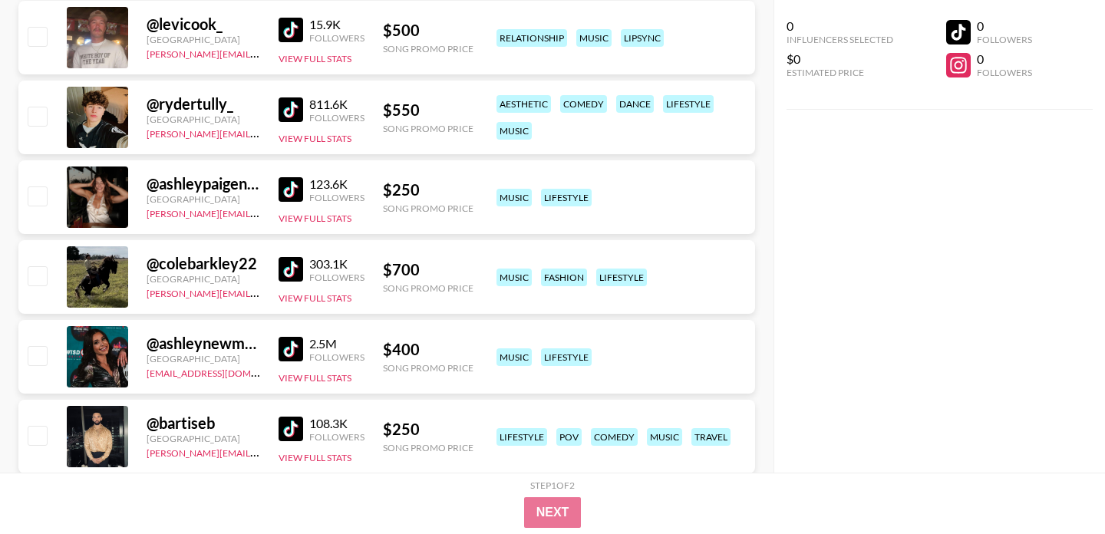
click at [282, 193] on img at bounding box center [290, 189] width 25 height 25
click at [291, 272] on img at bounding box center [290, 269] width 25 height 25
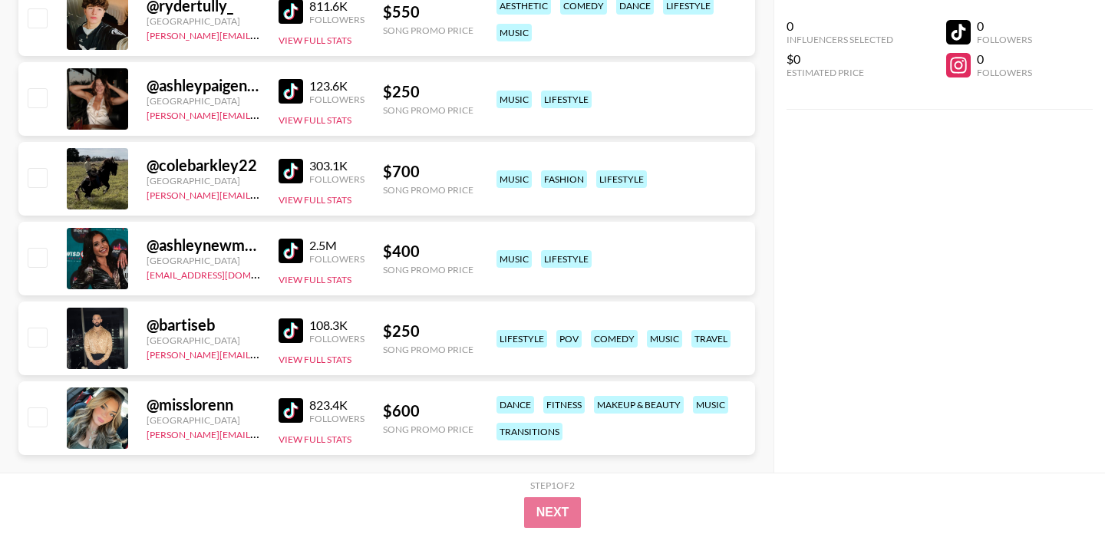
scroll to position [492, 0]
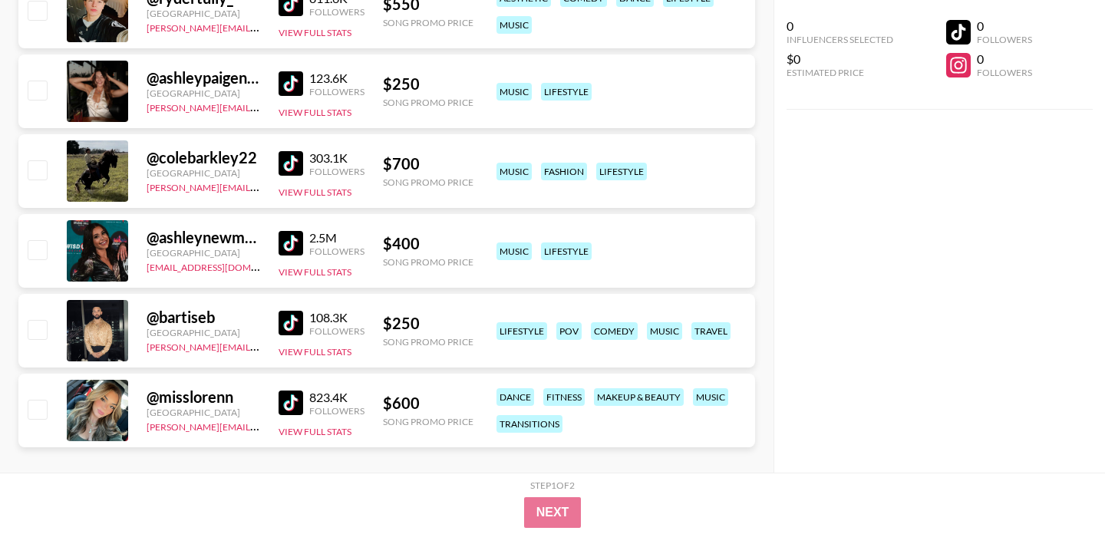
click at [292, 238] on img at bounding box center [290, 243] width 25 height 25
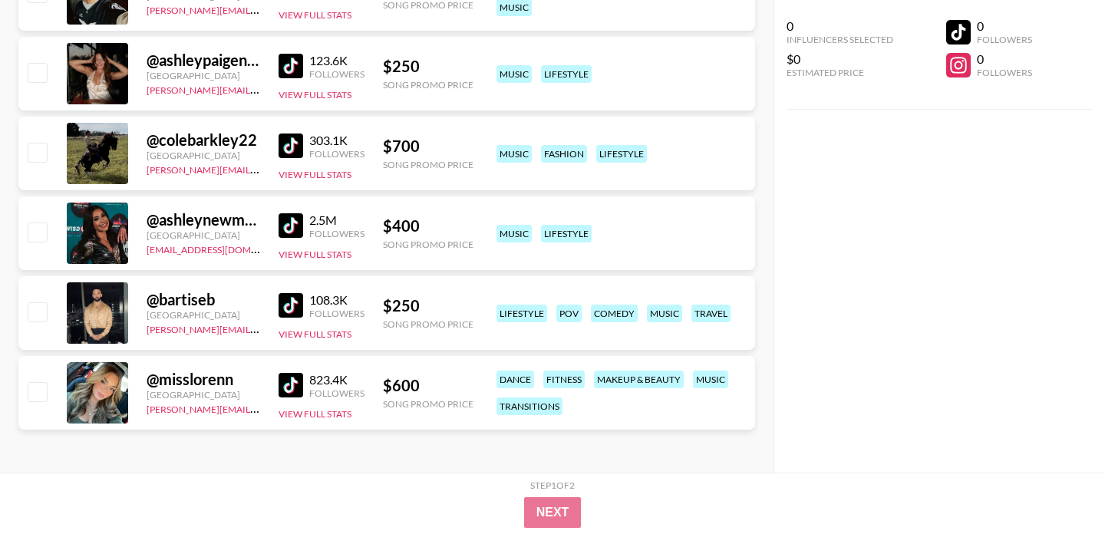
click at [288, 305] on img at bounding box center [290, 305] width 25 height 25
click at [298, 386] on img at bounding box center [290, 385] width 25 height 25
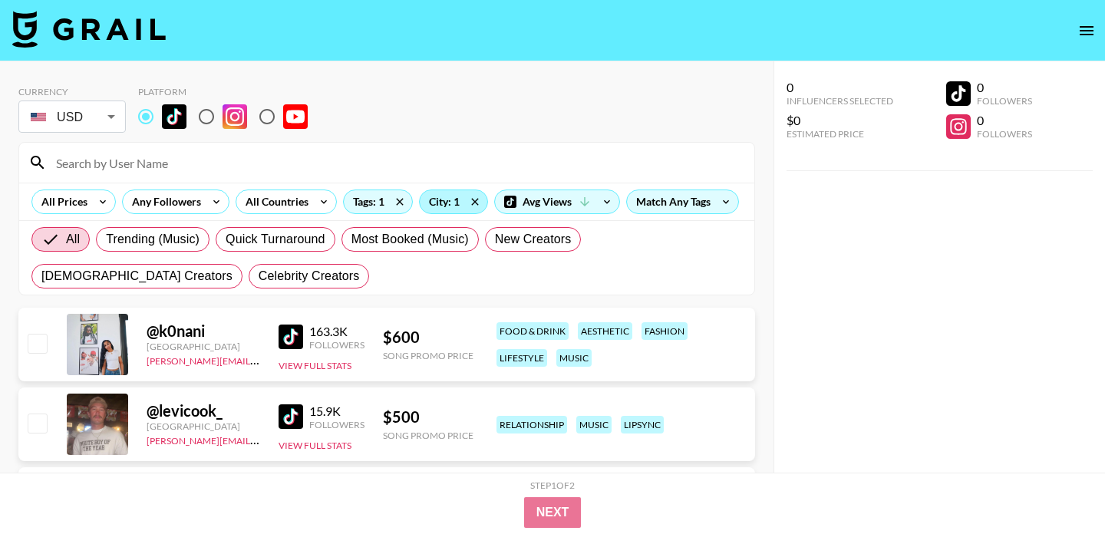
click at [454, 199] on div "City: 1" at bounding box center [454, 201] width 68 height 23
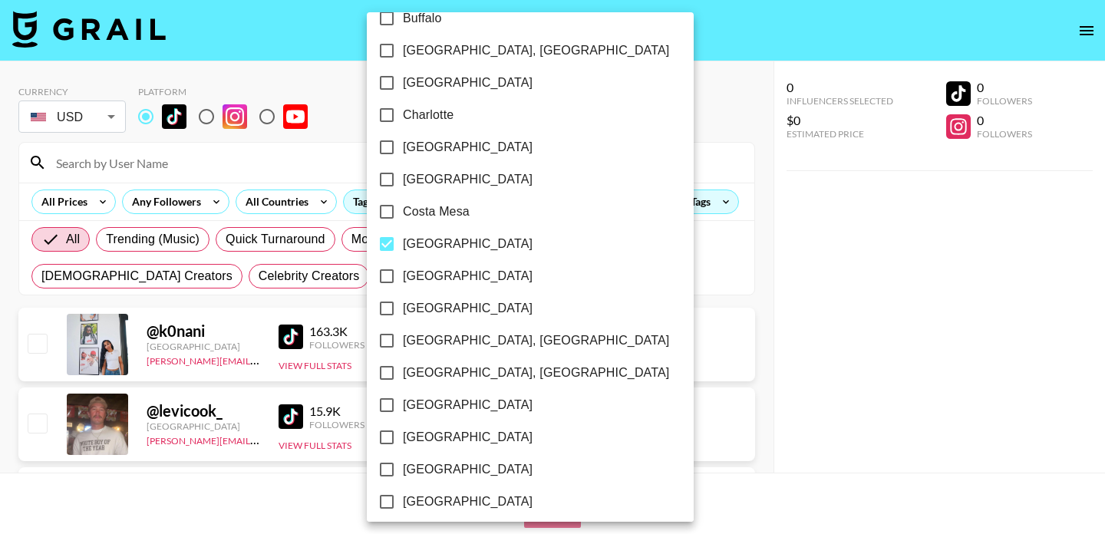
scroll to position [510, 0]
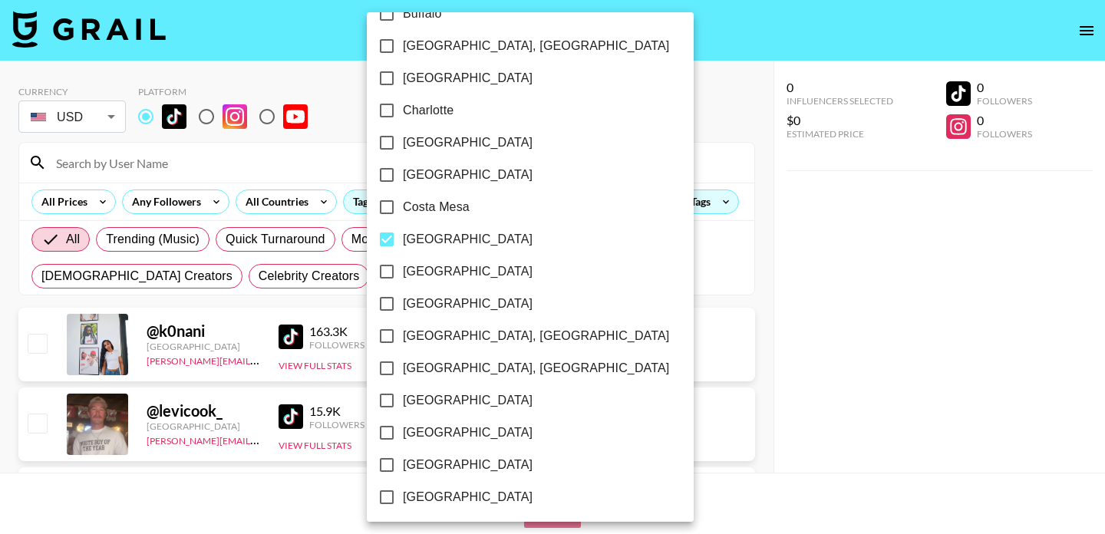
drag, startPoint x: 385, startPoint y: 234, endPoint x: 444, endPoint y: 315, distance: 100.5
click at [385, 234] on input "[GEOGRAPHIC_DATA]" at bounding box center [386, 239] width 32 height 32
checkbox input "false"
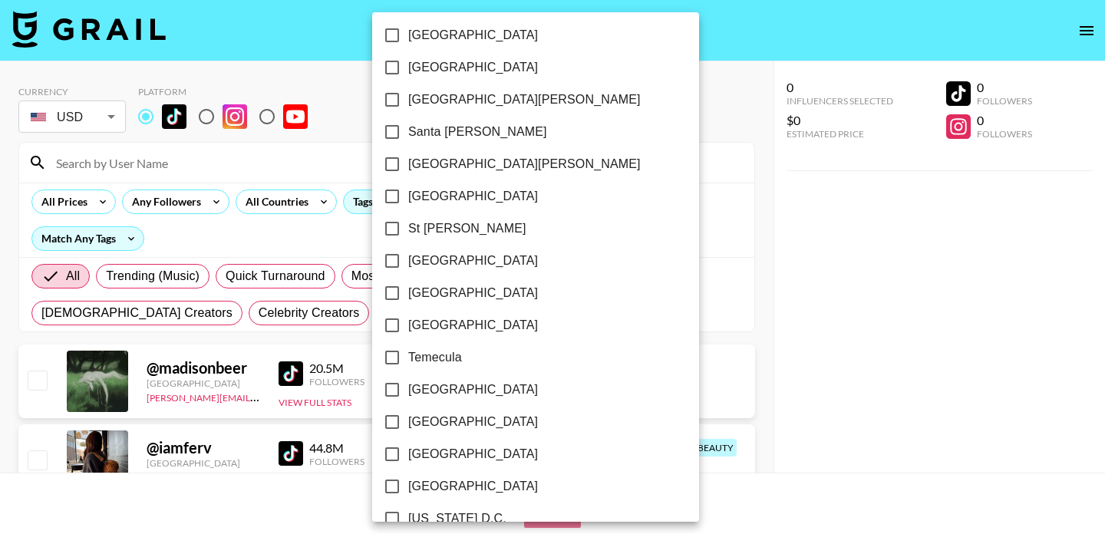
scroll to position [2195, 0]
click at [387, 64] on input "[GEOGRAPHIC_DATA]" at bounding box center [392, 68] width 32 height 32
checkbox input "true"
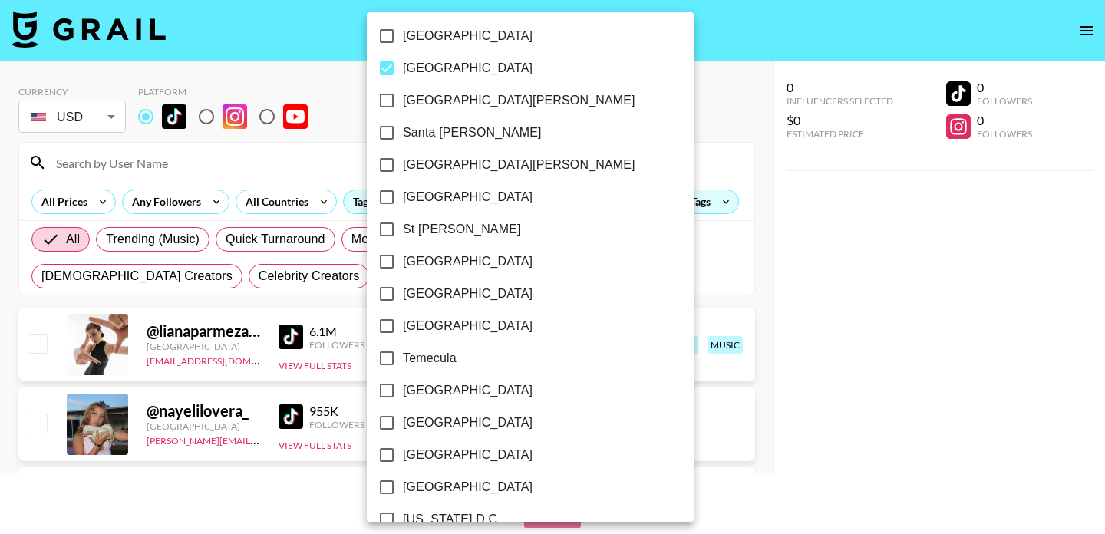
click at [558, 97] on div at bounding box center [552, 267] width 1105 height 534
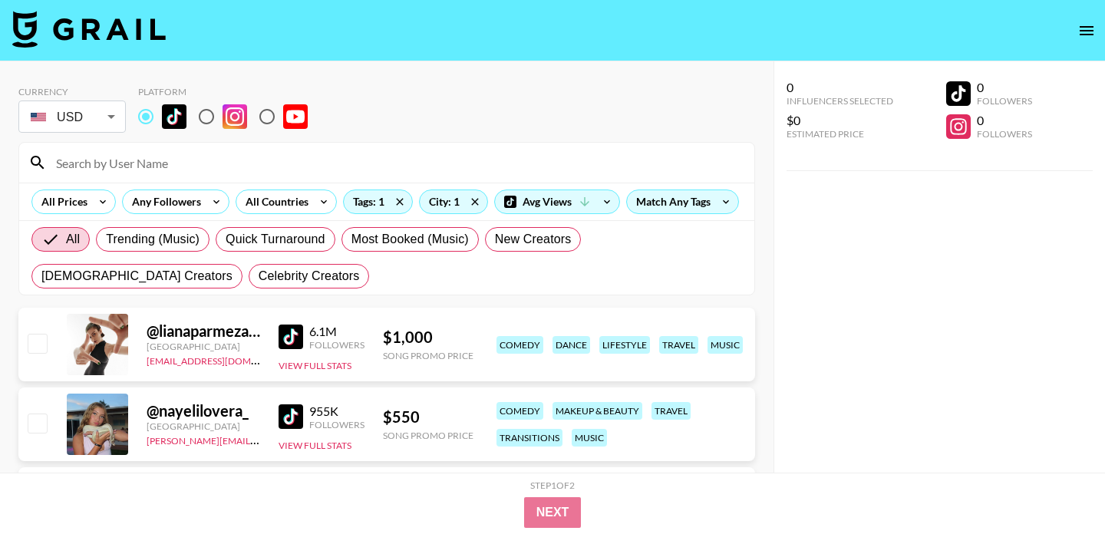
scroll to position [111, 0]
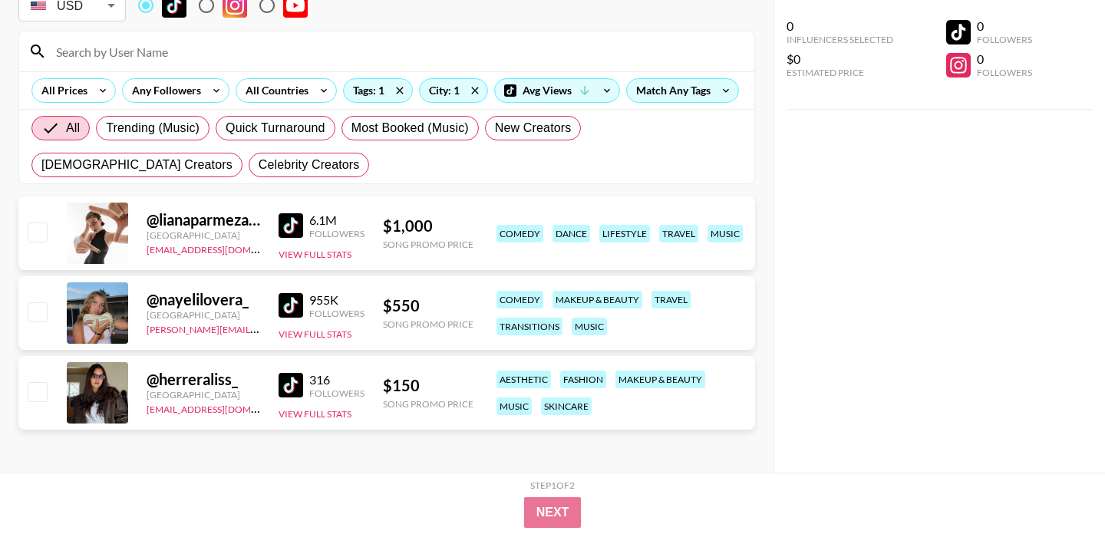
click at [285, 218] on img at bounding box center [290, 225] width 25 height 25
